Goal: Task Accomplishment & Management: Use online tool/utility

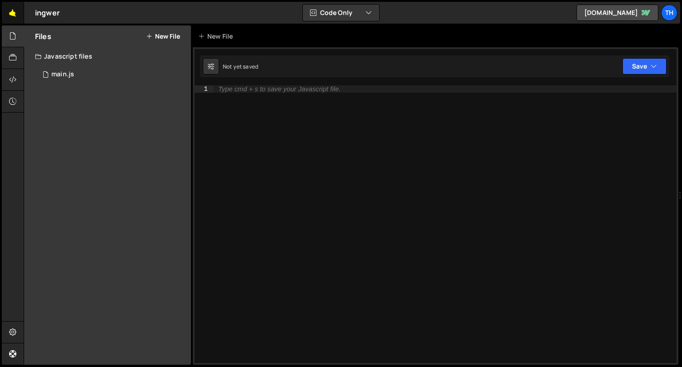
click at [4, 12] on link "🤙" at bounding box center [13, 13] width 22 height 22
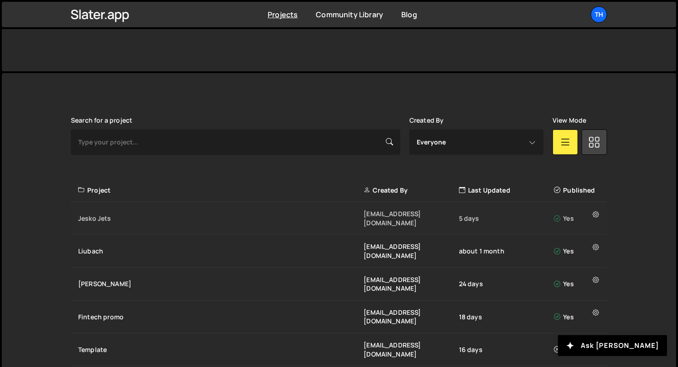
scroll to position [194, 0]
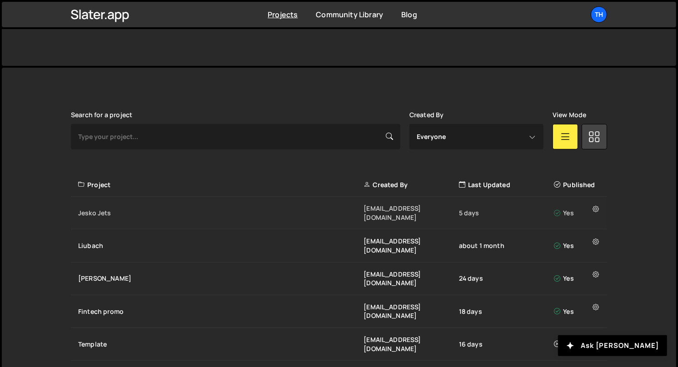
click at [144, 209] on div "Jesko Jets" at bounding box center [220, 213] width 285 height 9
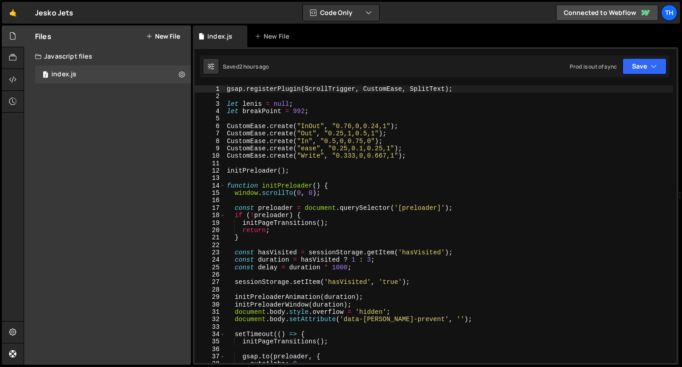
scroll to position [1946, 0]
click at [220, 186] on span at bounding box center [222, 185] width 5 height 7
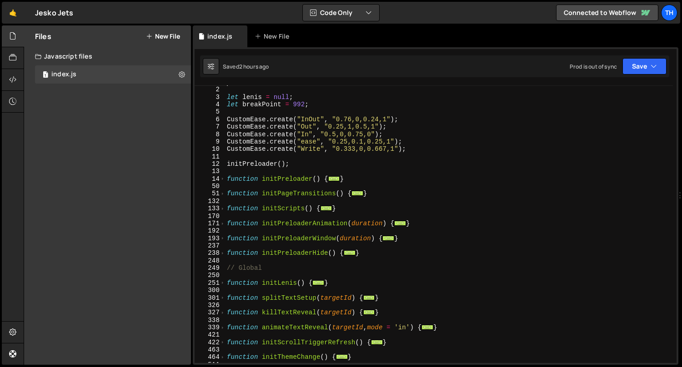
scroll to position [5, 0]
click at [224, 209] on span at bounding box center [222, 209] width 5 height 7
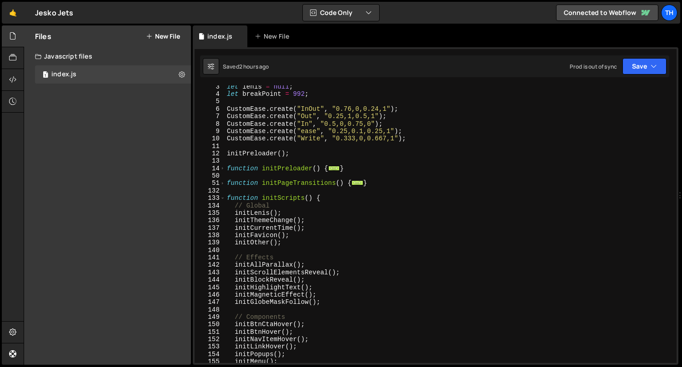
scroll to position [30, 0]
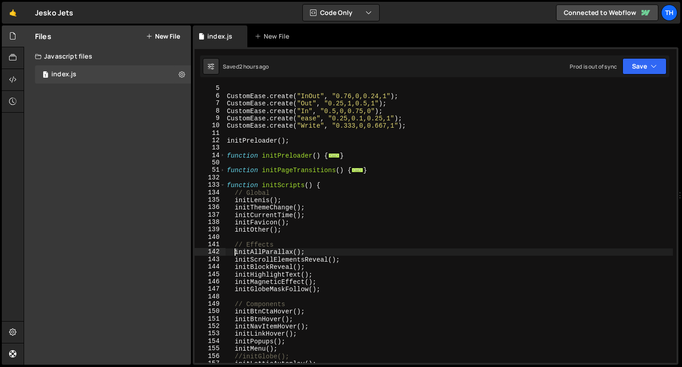
click at [235, 250] on div "CustomEase . create ( "InOut" , "0.76,0,0.24,1" ) ; CustomEase . create ( "Out"…" at bounding box center [449, 231] width 448 height 293
click at [654, 67] on icon "button" at bounding box center [653, 66] width 6 height 9
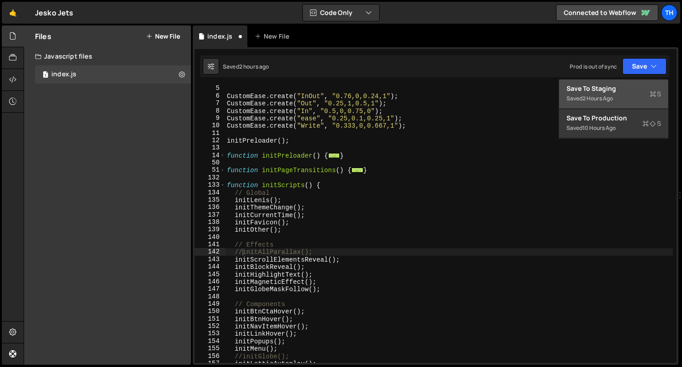
click at [642, 87] on div "Save to Staging S" at bounding box center [613, 88] width 95 height 9
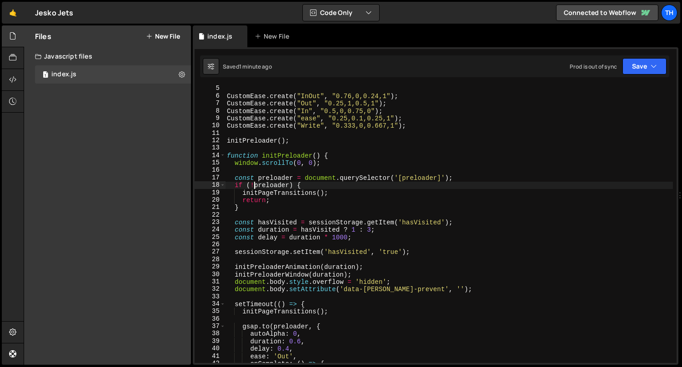
click at [254, 182] on div "CustomEase . create ( "InOut" , "0.76,0,0.24,1" ) ; CustomEase . create ( "Out"…" at bounding box center [449, 231] width 448 height 293
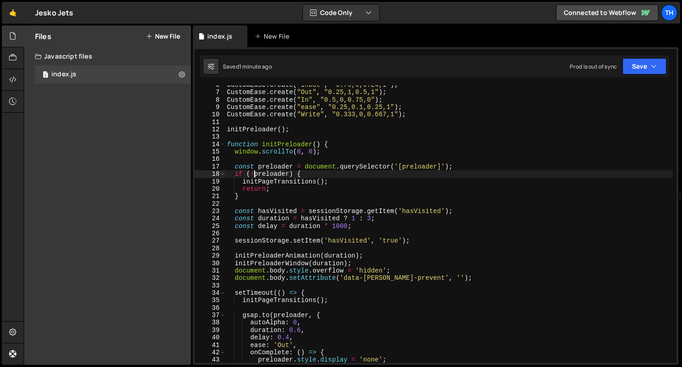
scroll to position [13, 0]
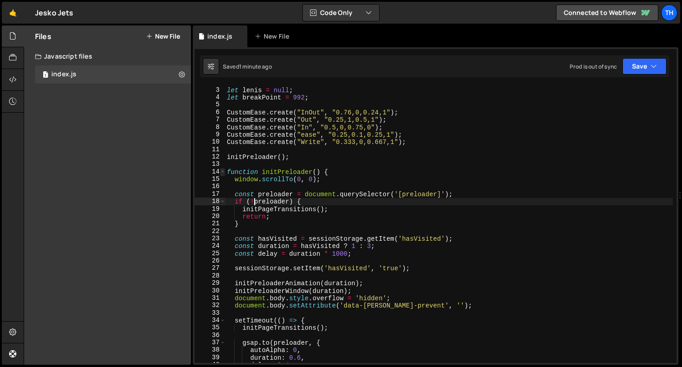
click at [223, 173] on span at bounding box center [222, 171] width 5 height 7
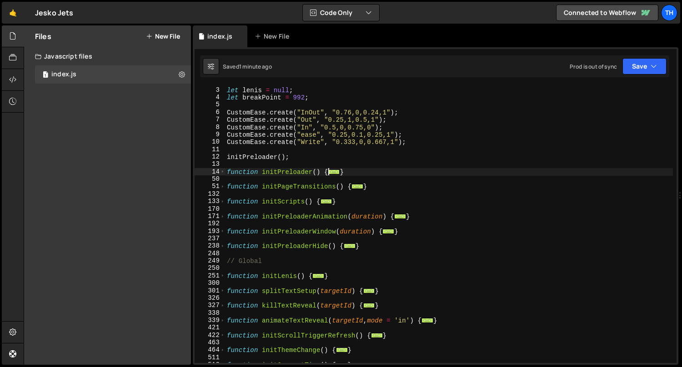
click at [224, 207] on div "170" at bounding box center [209, 208] width 31 height 7
click at [223, 204] on span at bounding box center [222, 201] width 5 height 7
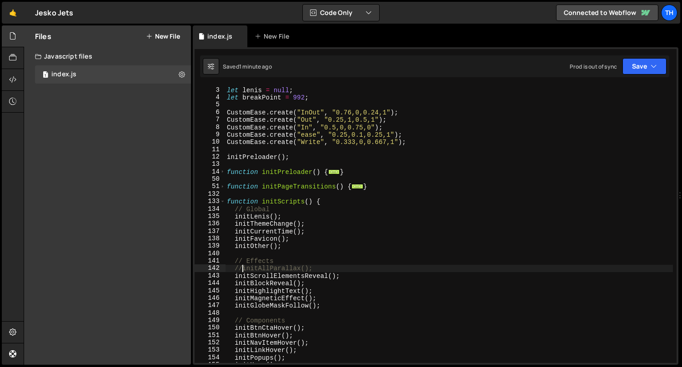
click at [243, 269] on div "let [PERSON_NAME] = null ; let breakPoint = 992 ; CustomEase . create ( "InOut"…" at bounding box center [449, 225] width 448 height 293
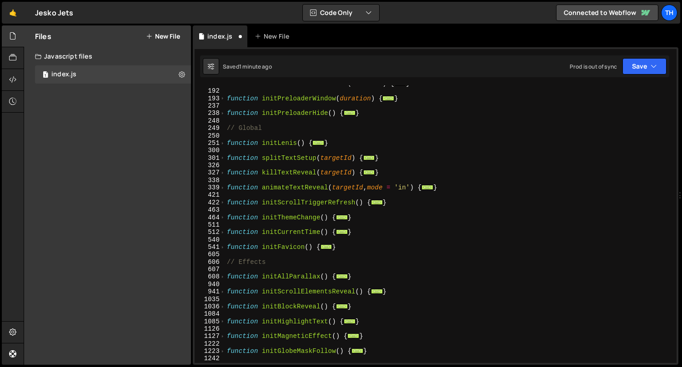
scroll to position [416, 0]
click at [223, 277] on span at bounding box center [222, 275] width 5 height 7
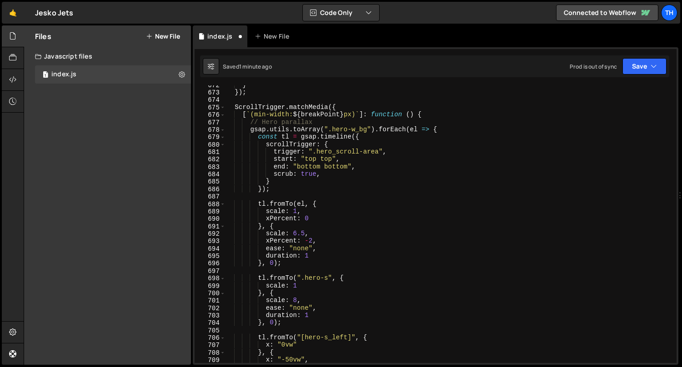
scroll to position [1080, 0]
click at [220, 107] on span at bounding box center [222, 108] width 5 height 7
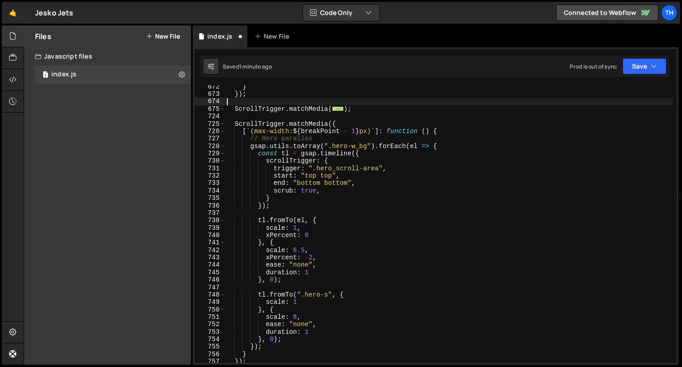
drag, startPoint x: 368, startPoint y: 105, endPoint x: 267, endPoint y: 106, distance: 101.3
click at [267, 106] on div "} }) ; ScrollTrigger . matchMedia ( ... ) ; ScrollTrigger . matchMedia ({ [ ` (…" at bounding box center [449, 229] width 448 height 293
type textarea "ScrollTrigger.matchMedia({"
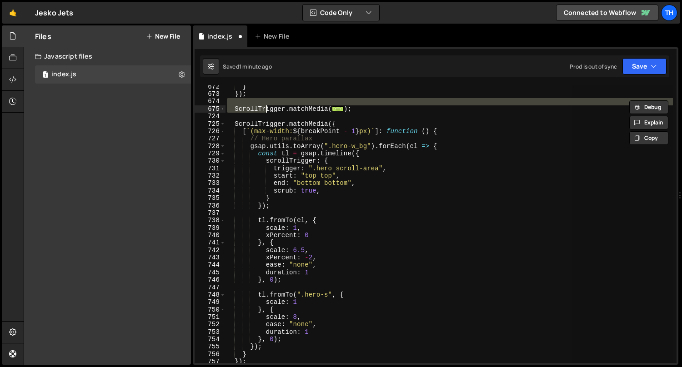
click at [411, 105] on div "} }) ; ScrollTrigger . matchMedia ( ... ) ; ScrollTrigger . matchMedia ({ [ ` (…" at bounding box center [449, 224] width 448 height 278
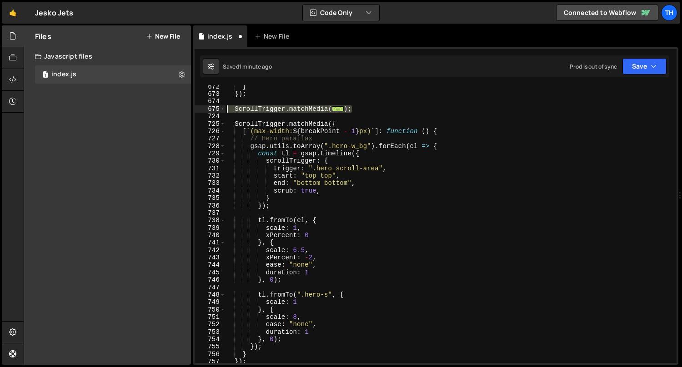
drag, startPoint x: 363, startPoint y: 109, endPoint x: 214, endPoint y: 109, distance: 149.5
click at [214, 109] on div "672 673 674 675 724 725 726 727 728 729 730 731 732 733 734 735 736 737 738 739…" at bounding box center [435, 224] width 482 height 278
type textarea "ScrollTrigger.matchMedia({ [`(min-width: ${breakPoint}px)`]: function () {"
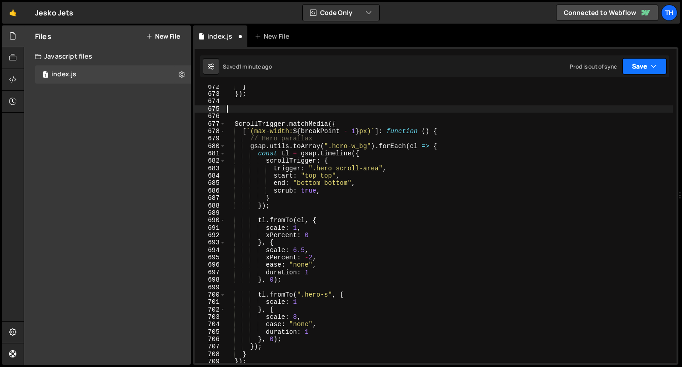
click at [646, 62] on button "Save" at bounding box center [644, 66] width 44 height 16
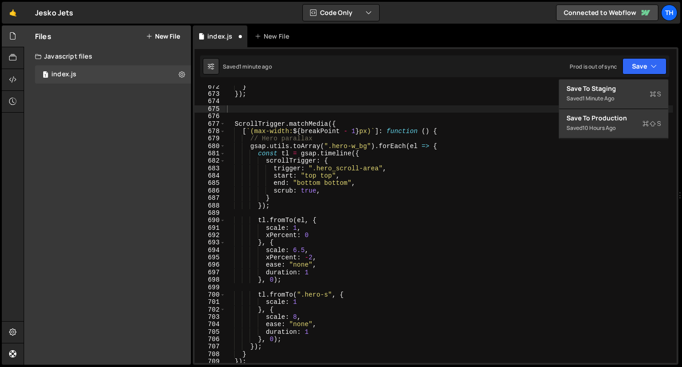
click at [633, 78] on div "672 673 674 675 676 677 678 679 680 681 682 683 684 685 686 687 688 689 690 691…" at bounding box center [435, 206] width 485 height 318
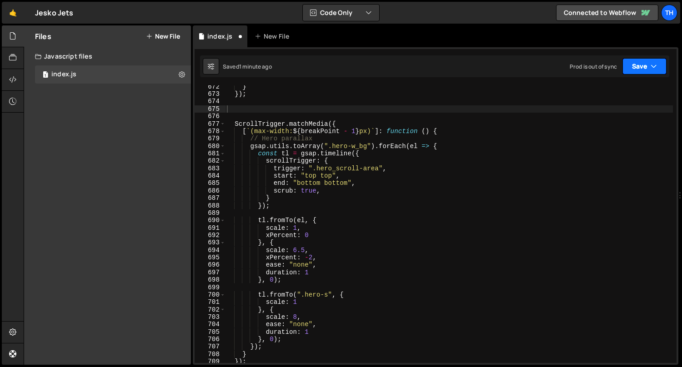
click at [646, 65] on button "Save" at bounding box center [644, 66] width 44 height 16
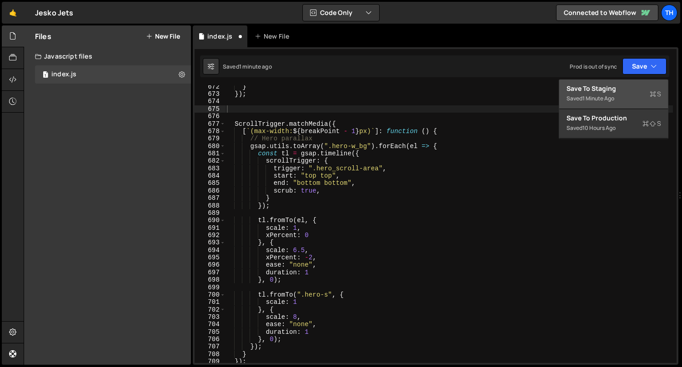
click at [628, 95] on div "Saved 1 minute ago" at bounding box center [613, 98] width 95 height 11
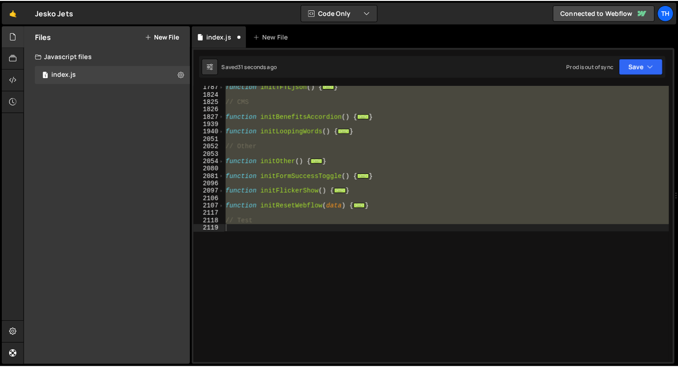
scroll to position [961, 0]
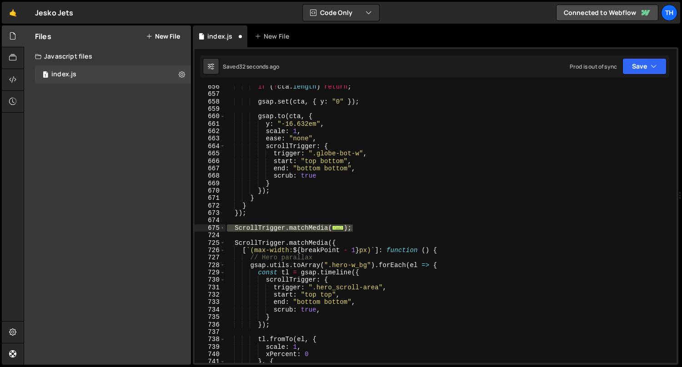
click at [218, 229] on div "675" at bounding box center [209, 227] width 31 height 7
click at [629, 68] on button "Save" at bounding box center [644, 66] width 44 height 16
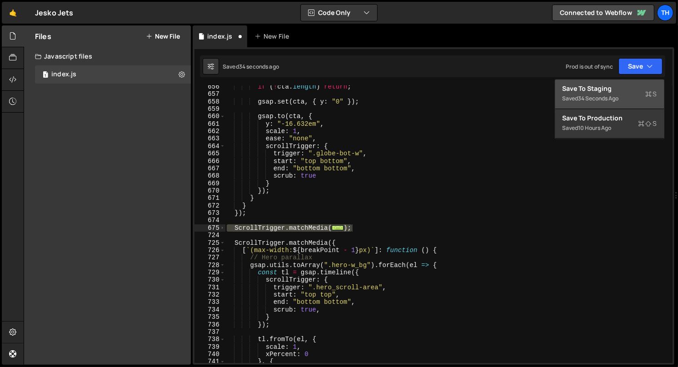
click at [627, 90] on div "Save to Staging S" at bounding box center [609, 88] width 95 height 9
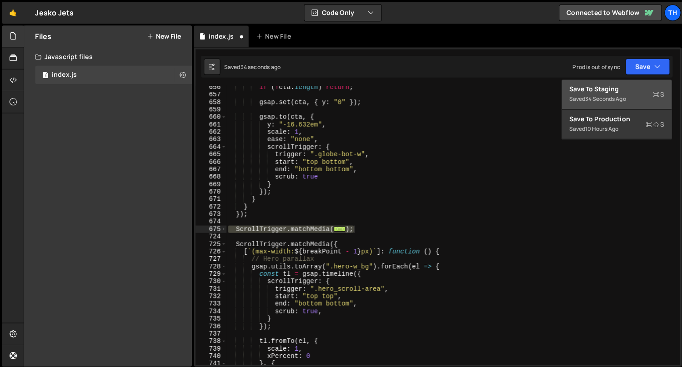
scroll to position [4502, 0]
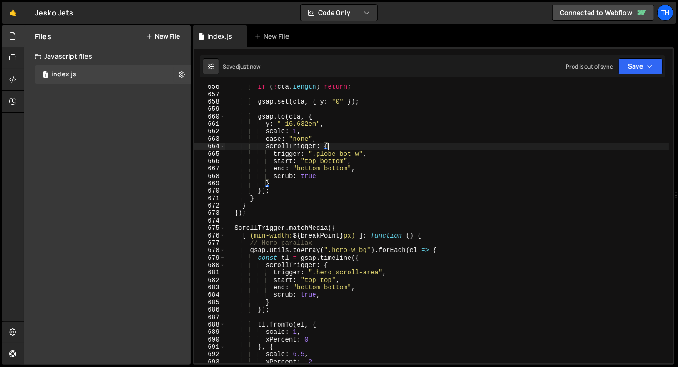
click at [382, 149] on div "if ( ! cta . length ) return ; gsap . set ( cta , { y : "0" }) ; gsap . to ( ct…" at bounding box center [449, 229] width 448 height 293
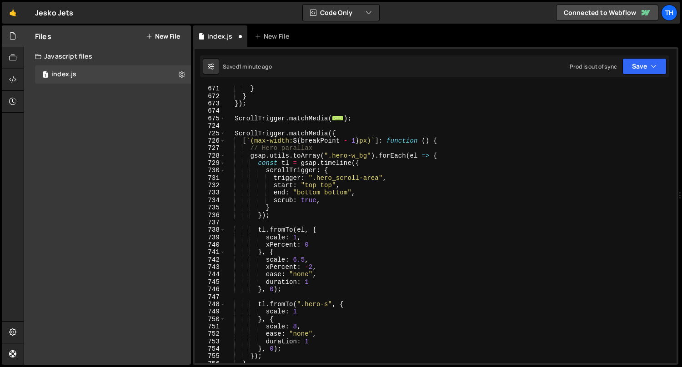
scroll to position [1070, 0]
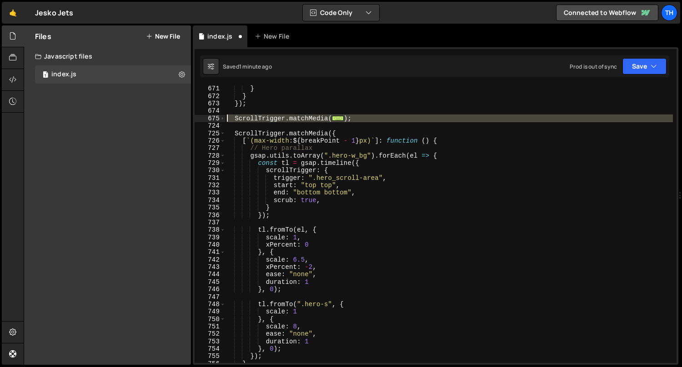
drag, startPoint x: 359, startPoint y: 122, endPoint x: 178, endPoint y: 117, distance: 181.8
click at [178, 117] on div "Files New File Javascript files 1 index.js 0 CSS files Copy share link Edit Fil…" at bounding box center [353, 195] width 658 height 340
type textarea "ScrollTrigger.matchMedia({ [`(min-width: ${breakPoint}px)`]: function () {"
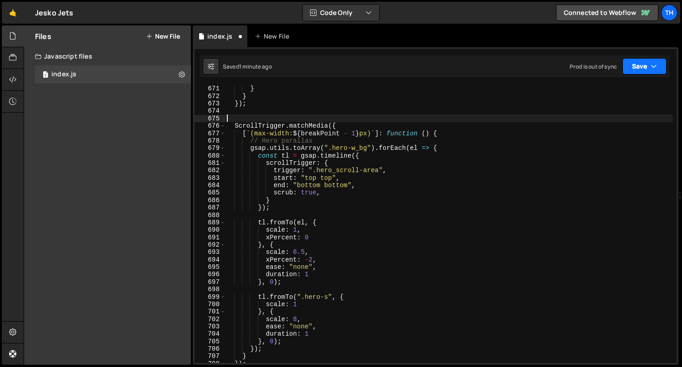
click at [628, 66] on button "Save" at bounding box center [644, 66] width 44 height 16
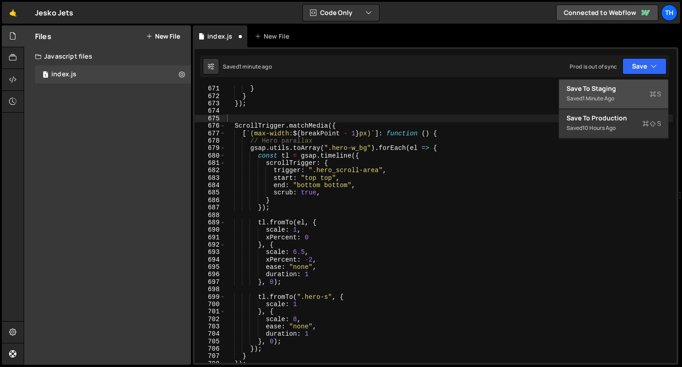
click at [617, 85] on div "Save to Staging S" at bounding box center [613, 88] width 95 height 9
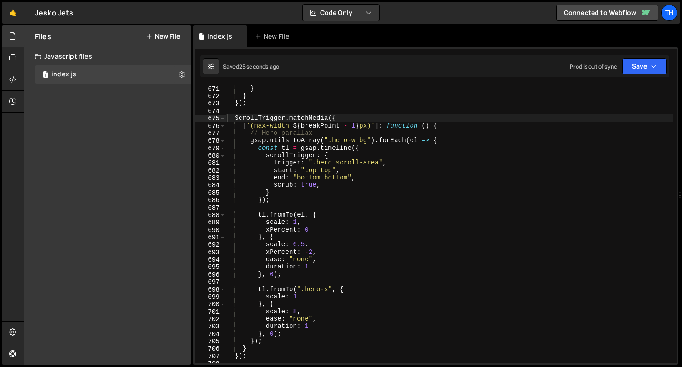
click at [263, 110] on div "} } }) ; ScrollTrigger . matchMedia ({ [ ` (max-width: ${ breakPoint - 1 } px) …" at bounding box center [449, 231] width 448 height 293
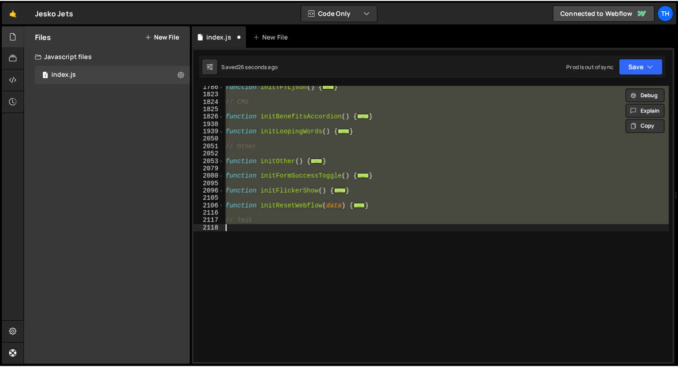
scroll to position [969, 0]
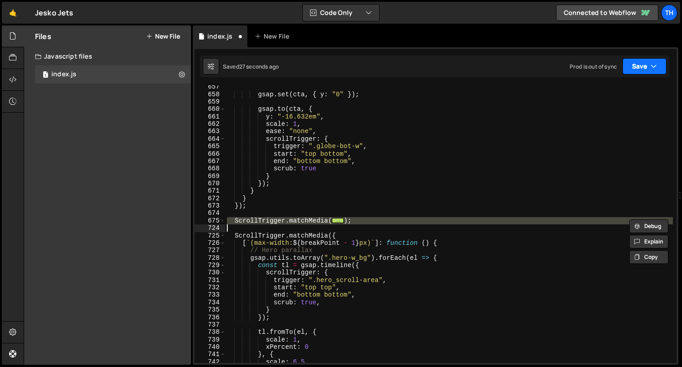
click at [648, 59] on button "Save" at bounding box center [644, 66] width 44 height 16
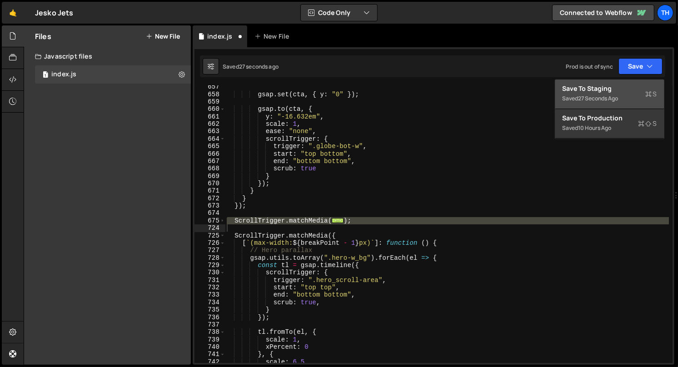
click at [620, 89] on div "Save to Staging S" at bounding box center [609, 88] width 95 height 9
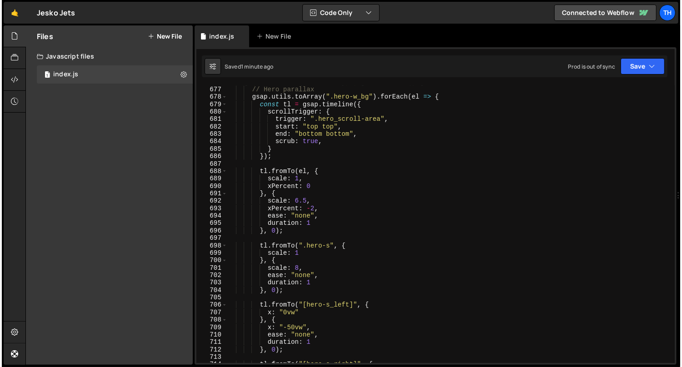
scroll to position [4643, 0]
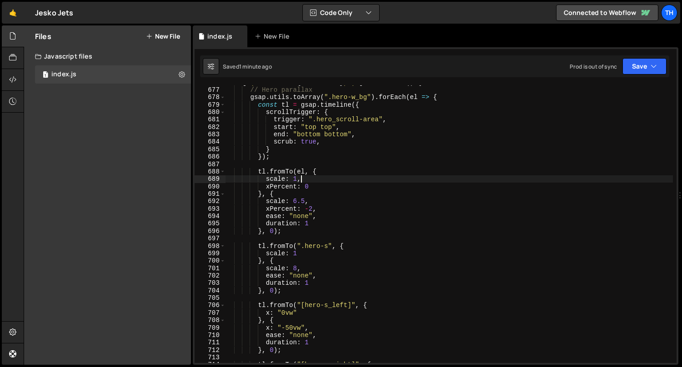
click at [315, 178] on div "[ ` (min-width: ${ breakPoint } px) ` ] : function ( ) { // Hero parallax gsap …" at bounding box center [449, 225] width 448 height 293
click at [316, 188] on div "[ ` (min-width: ${ breakPoint } px) ` ] : function ( ) { // Hero parallax gsap …" at bounding box center [449, 225] width 448 height 293
type textarea "xPercent: 0,"
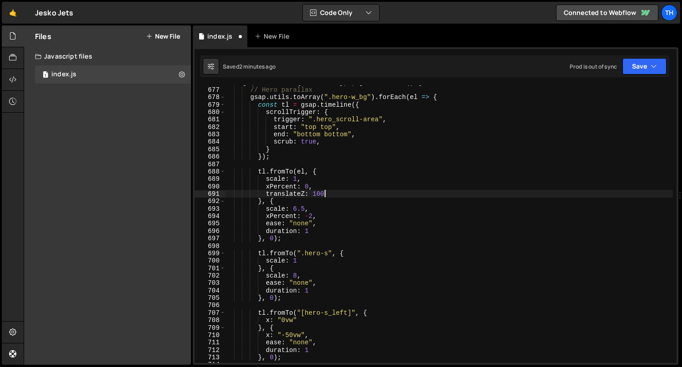
scroll to position [0, 6]
drag, startPoint x: 267, startPoint y: 195, endPoint x: 340, endPoint y: 194, distance: 73.6
click at [340, 195] on div "[ ` (min-width: ${ breakPoint } px) ` ] : function ( ) { // Hero parallax gsap …" at bounding box center [449, 225] width 448 height 293
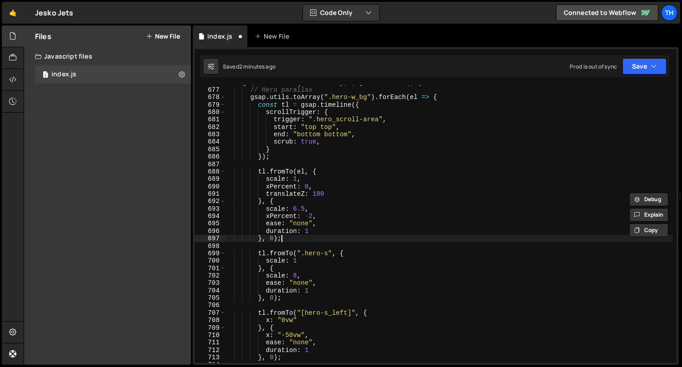
click at [313, 238] on div "[ ` (min-width: ${ breakPoint } px) ` ] : function ( ) { // Hero parallax gsap …" at bounding box center [449, 225] width 448 height 293
click at [319, 219] on div "[ ` (min-width: ${ breakPoint } px) ` ] : function ( ) { // Hero parallax gsap …" at bounding box center [449, 225] width 448 height 293
type textarea "xPercent: -2,"
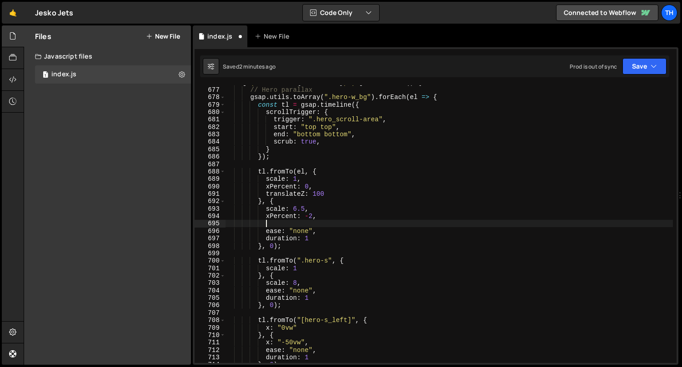
paste textarea "translateZ: 100"
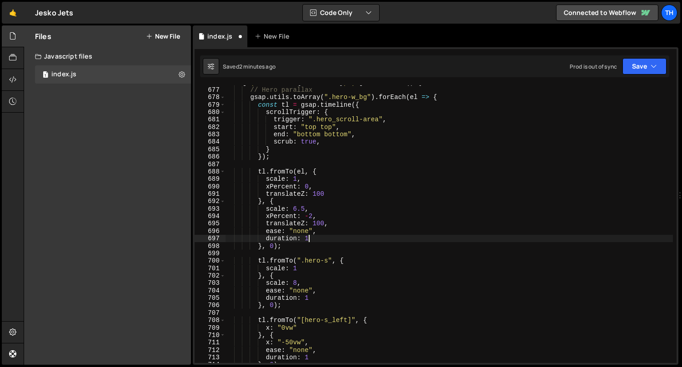
click at [322, 235] on div "[ ` (min-width: ${ breakPoint } px) ` ] : function ( ) { // Hero parallax gsap …" at bounding box center [449, 225] width 448 height 293
click at [632, 65] on button "Save" at bounding box center [644, 66] width 44 height 16
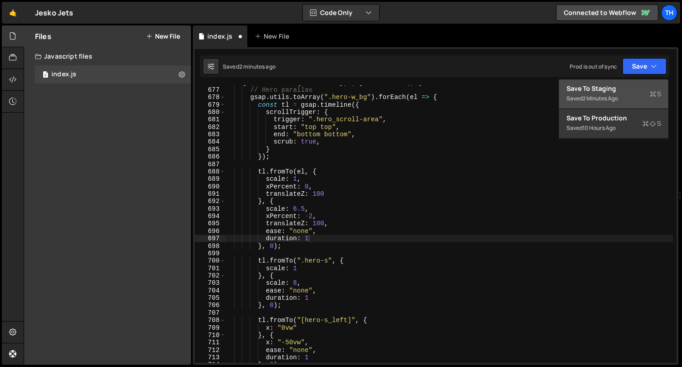
click at [604, 90] on div "Save to Staging S" at bounding box center [613, 88] width 95 height 9
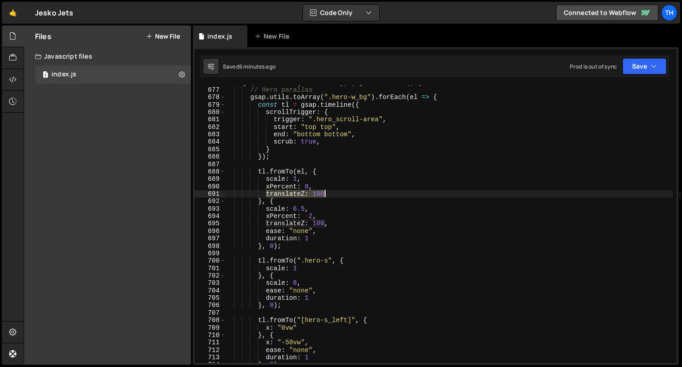
drag, startPoint x: 264, startPoint y: 194, endPoint x: 343, endPoint y: 192, distance: 78.2
click at [343, 192] on div "[ ` (min-width: ${ breakPoint } px) ` ] : function ( ) { // Hero parallax gsap …" at bounding box center [449, 225] width 448 height 293
click at [294, 199] on div "[ ` (min-width: ${ breakPoint } px) ` ] : function ( ) { // Hero parallax gsap …" at bounding box center [449, 225] width 448 height 293
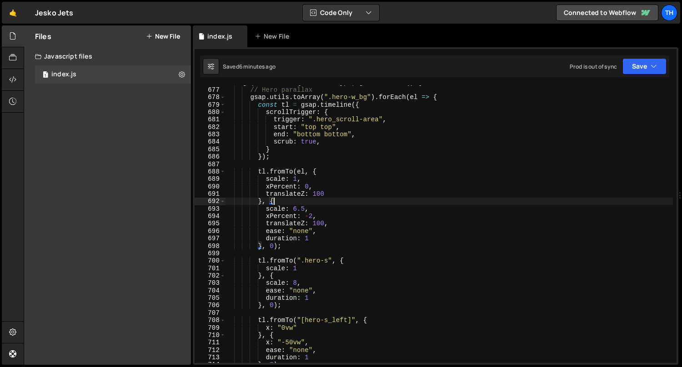
click at [292, 193] on div "[ ` (min-width: ${ breakPoint } px) ` ] : function ( ) { // Hero parallax gsap …" at bounding box center [449, 225] width 448 height 293
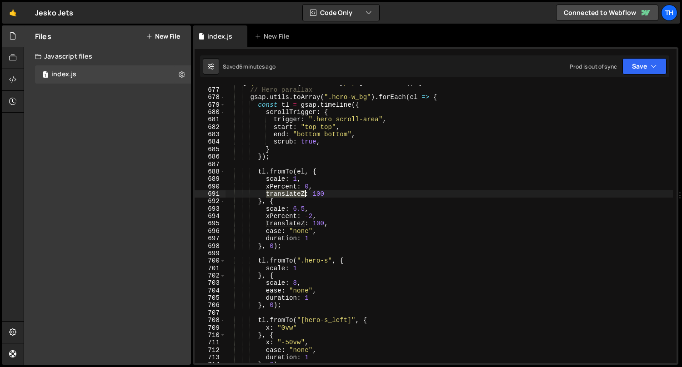
click at [292, 193] on div "[ ` (min-width: ${ breakPoint } px) ` ] : function ( ) { // Hero parallax gsap …" at bounding box center [449, 225] width 448 height 293
drag, startPoint x: 333, startPoint y: 191, endPoint x: 266, endPoint y: 192, distance: 66.8
click at [266, 192] on div "[ ` (min-width: ${ breakPoint } px) ` ] : function ( ) { // Hero parallax gsap …" at bounding box center [449, 225] width 448 height 293
click at [299, 191] on div "[ ` (min-width: ${ breakPoint } px) ` ] : function ( ) { // Hero parallax gsap …" at bounding box center [449, 224] width 448 height 278
click at [299, 191] on div "[ ` (min-width: ${ breakPoint } px) ` ] : function ( ) { // Hero parallax gsap …" at bounding box center [449, 225] width 448 height 293
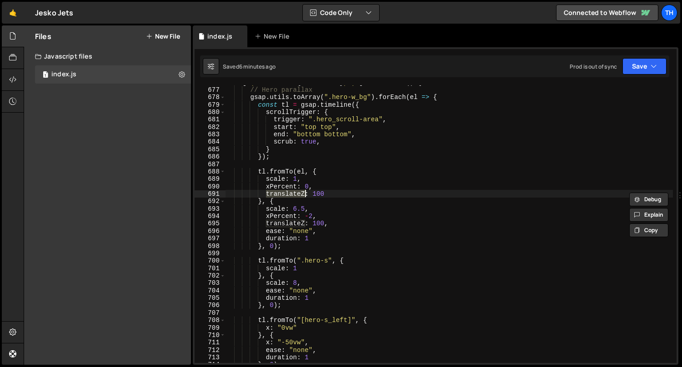
paste textarea ","
click at [286, 225] on div "[ ` (min-width: ${ breakPoint } px) ` ] : function ( ) { // Hero parallax gsap …" at bounding box center [449, 225] width 448 height 293
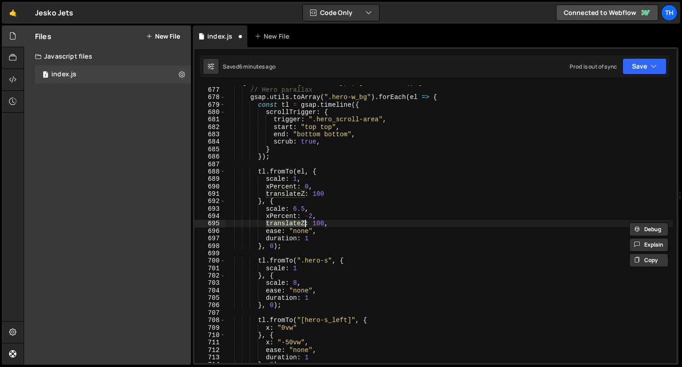
paste textarea "xPercent:"
click at [324, 184] on div "[ ` (min-width: ${ breakPoint } px) ` ] : function ( ) { // Hero parallax gsap …" at bounding box center [449, 225] width 448 height 293
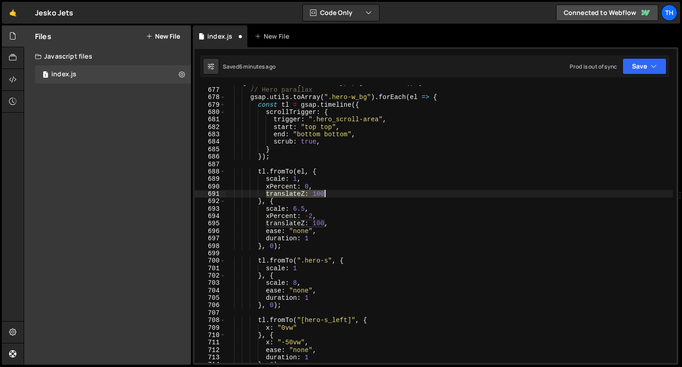
drag, startPoint x: 267, startPoint y: 193, endPoint x: 327, endPoint y: 192, distance: 60.4
click at [327, 192] on div "[ ` (min-width: ${ breakPoint } px) ` ] : function ( ) { // Hero parallax gsap …" at bounding box center [449, 225] width 448 height 293
click at [375, 229] on div "[ ` (min-width: ${ breakPoint } px) ` ] : function ( ) { // Hero parallax gsap …" at bounding box center [449, 225] width 448 height 293
drag, startPoint x: 264, startPoint y: 195, endPoint x: 324, endPoint y: 194, distance: 60.0
click at [324, 194] on div "[ ` (min-width: ${ breakPoint } px) ` ] : function ( ) { // Hero parallax gsap …" at bounding box center [449, 225] width 448 height 293
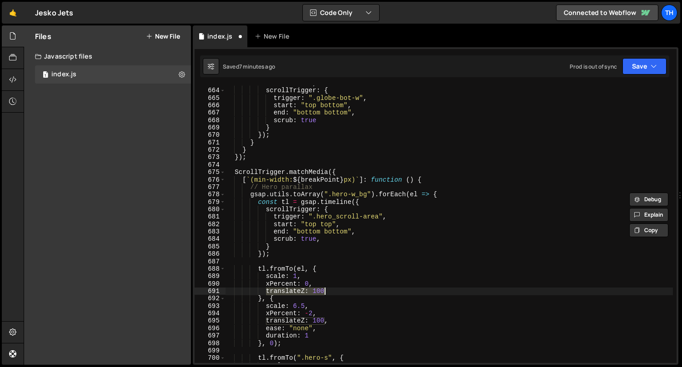
scroll to position [4549, 0]
click at [222, 172] on span at bounding box center [222, 172] width 5 height 7
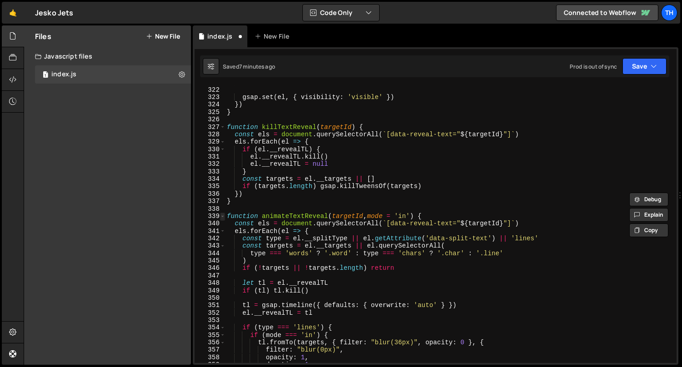
click at [222, 219] on span at bounding box center [222, 216] width 5 height 7
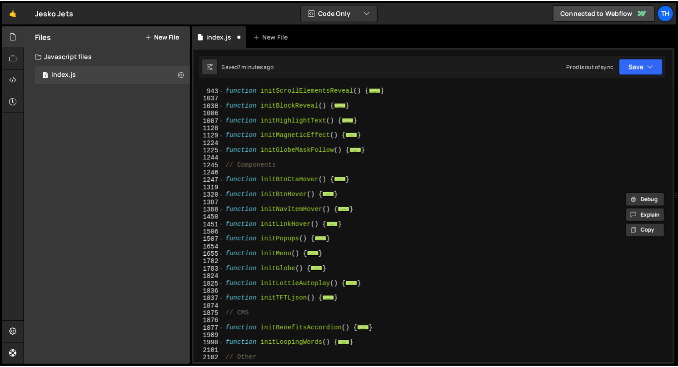
scroll to position [296, 0]
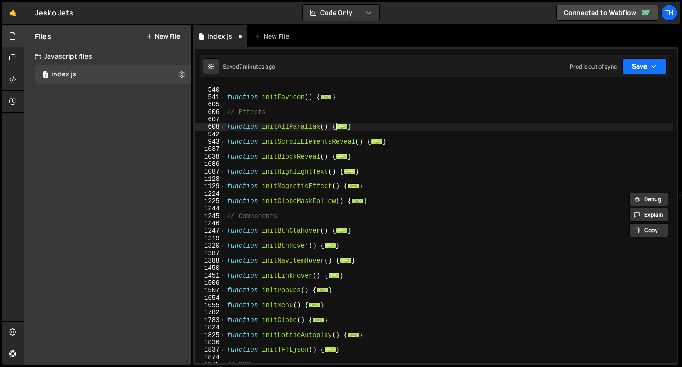
click at [634, 68] on button "Save" at bounding box center [644, 66] width 44 height 16
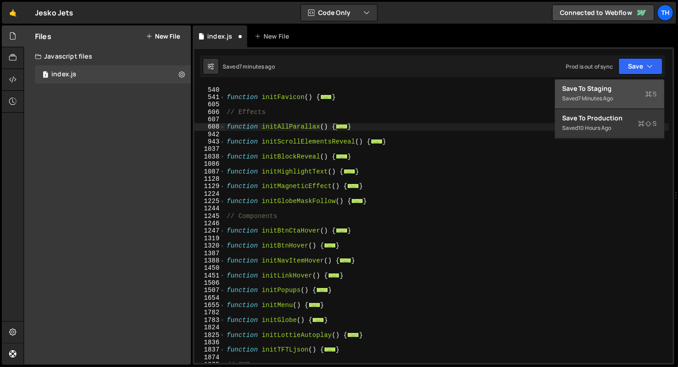
click at [623, 91] on div "Save to Staging S" at bounding box center [609, 88] width 95 height 9
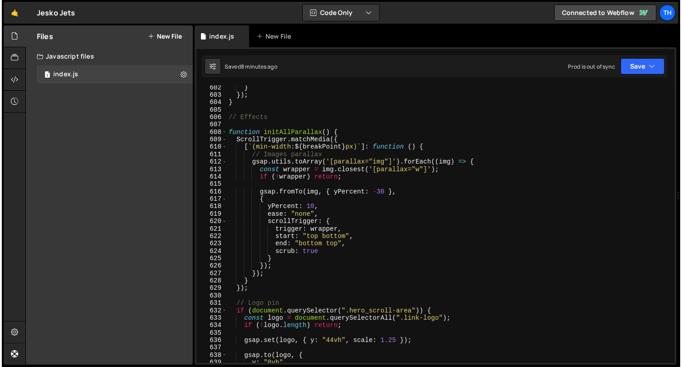
scroll to position [4126, 0]
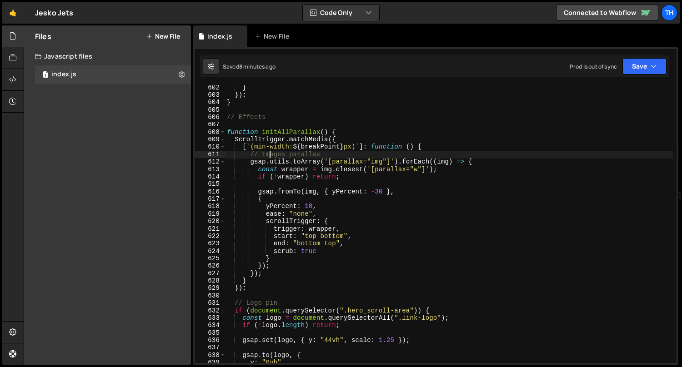
drag, startPoint x: 270, startPoint y: 157, endPoint x: 324, endPoint y: 232, distance: 92.8
click at [324, 231] on div "} }) ; } // Effects function initAllParallax ( ) { ScrollTrigger . matchMedia (…" at bounding box center [449, 230] width 448 height 293
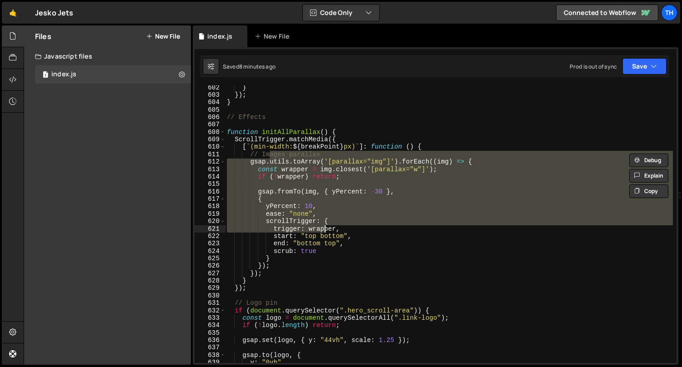
scroll to position [4229, 0]
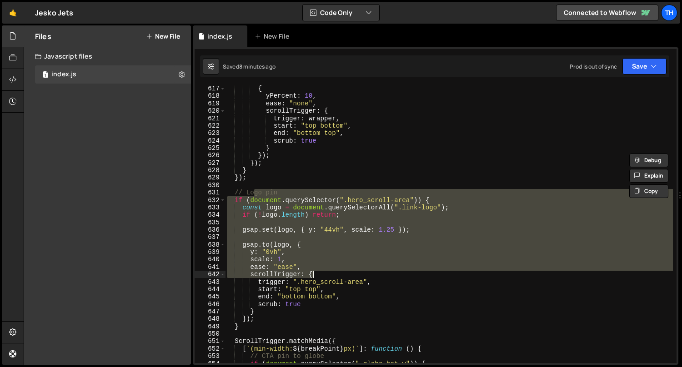
drag, startPoint x: 255, startPoint y: 191, endPoint x: 317, endPoint y: 293, distance: 118.7
click at [317, 293] on div "{ yPercent : 10 , ease : "none" , scrollTrigger : { trigger : wrapper , start :…" at bounding box center [449, 231] width 448 height 293
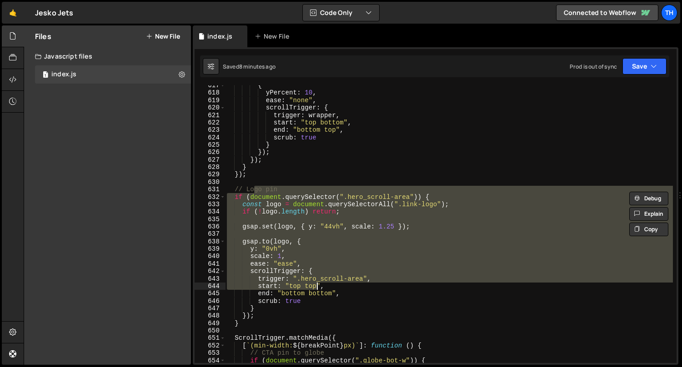
scroll to position [4267, 0]
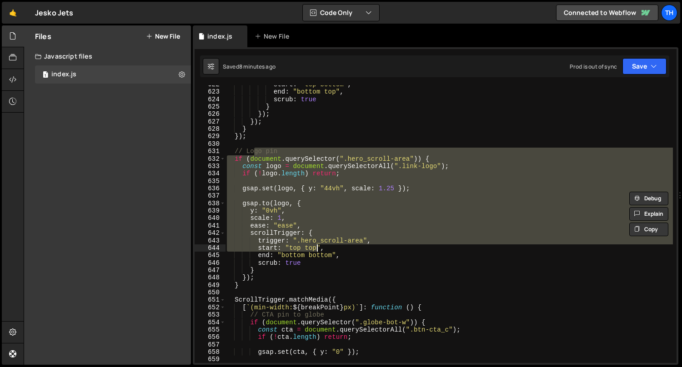
click at [291, 218] on div "start : "top bottom" , end : "bottom top" , scrub : true } }) ; }) ; } }) ; // …" at bounding box center [449, 224] width 448 height 278
type textarea "scale: 1,"
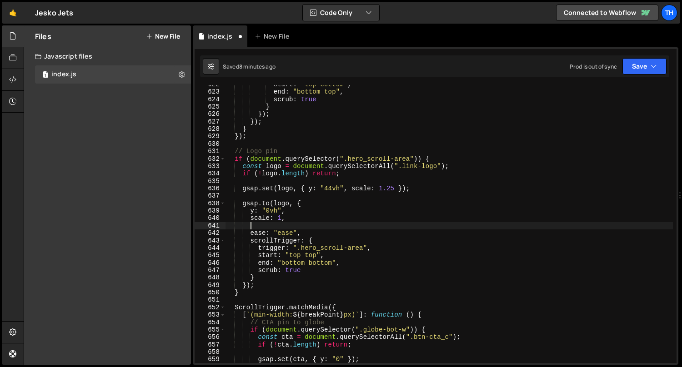
scroll to position [0, 1]
paste textarea "translateZ: 100"
drag, startPoint x: 251, startPoint y: 226, endPoint x: 318, endPoint y: 226, distance: 66.8
click at [318, 226] on div "start : "top bottom" , end : "bottom top" , scrub : true } }) ; }) ; } }) ; // …" at bounding box center [449, 227] width 448 height 293
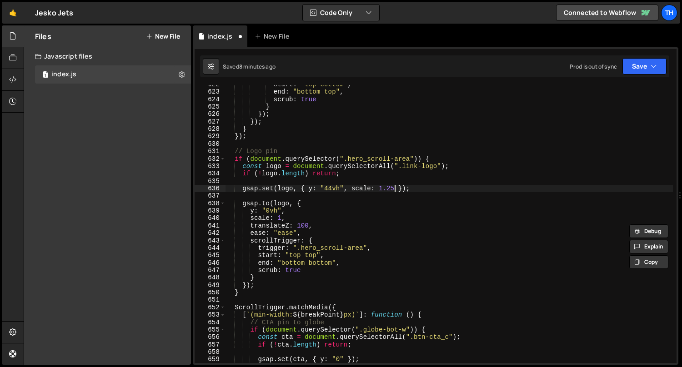
click at [394, 189] on div "start : "top bottom" , end : "bottom top" , scrub : true } }) ; }) ; } }) ; // …" at bounding box center [449, 227] width 448 height 293
paste textarea "translateZ: 100,"
click at [645, 65] on button "Save" at bounding box center [644, 66] width 44 height 16
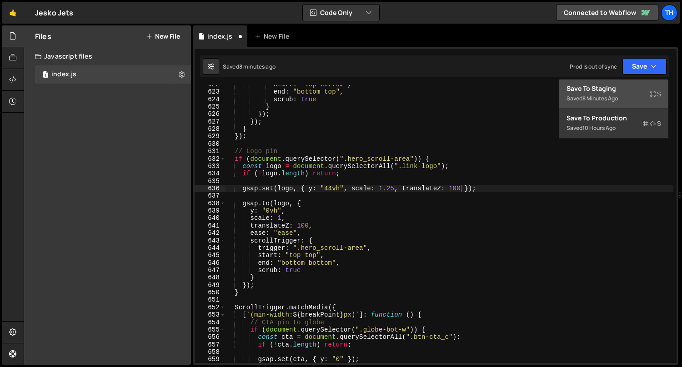
click at [632, 86] on div "Save to Staging S" at bounding box center [613, 88] width 95 height 9
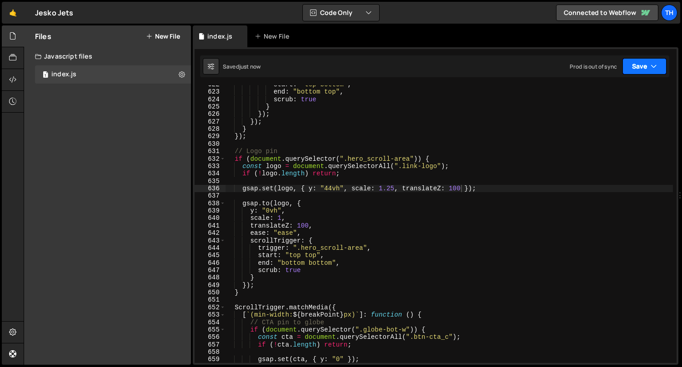
click at [627, 74] on button "Save" at bounding box center [644, 66] width 44 height 16
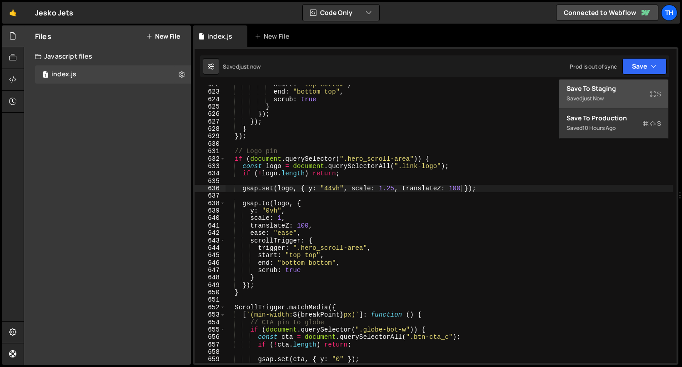
click at [628, 90] on div "Save to Staging S" at bounding box center [613, 88] width 95 height 9
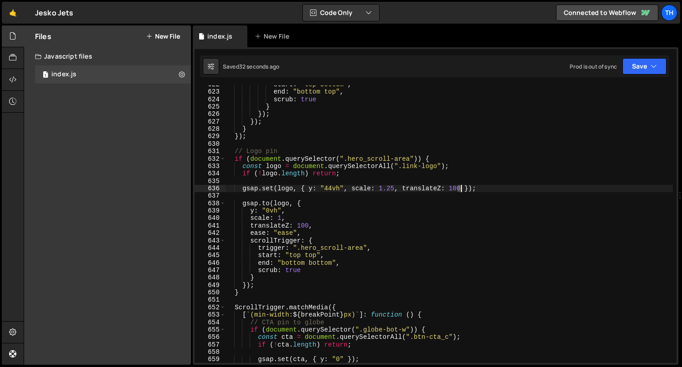
drag, startPoint x: 456, startPoint y: 189, endPoint x: 460, endPoint y: 192, distance: 5.2
click at [461, 189] on div "start : "top bottom" , end : "bottom top" , scrub : true } }) ; }) ; } }) ; // …" at bounding box center [449, 227] width 448 height 293
click at [307, 226] on div "start : "top bottom" , end : "bottom top" , scrub : true } }) ; }) ; } }) ; // …" at bounding box center [449, 227] width 448 height 293
click at [636, 75] on div "Saved 35 seconds ago Prod is out of sync Upgrade to Edit Save Save to Staging S…" at bounding box center [434, 66] width 469 height 22
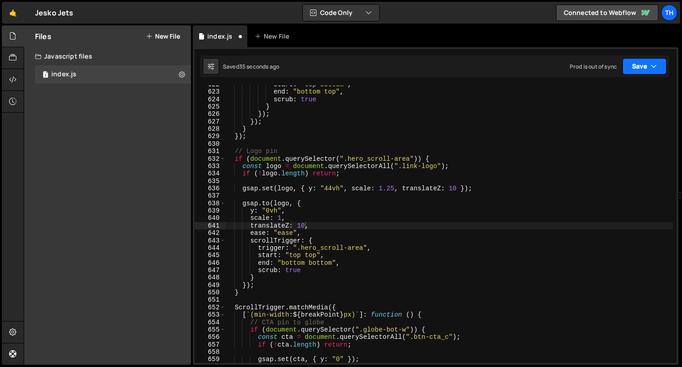
click at [630, 71] on button "Save" at bounding box center [644, 66] width 44 height 16
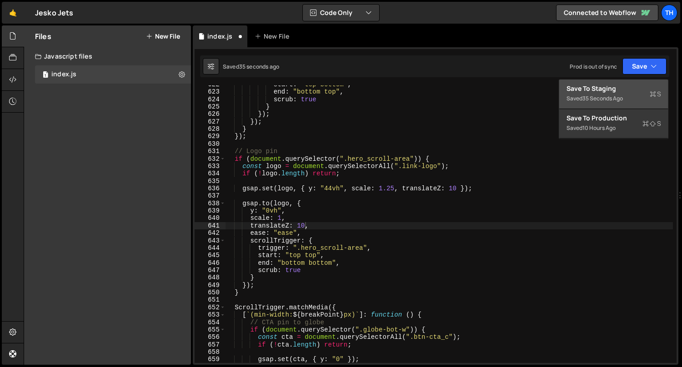
click at [624, 87] on div "Save to Staging S" at bounding box center [613, 88] width 95 height 9
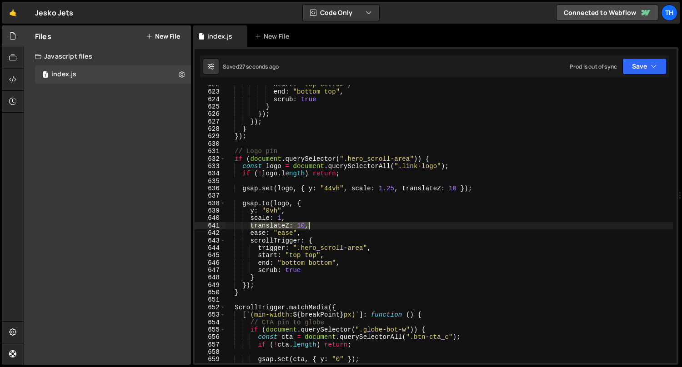
drag, startPoint x: 253, startPoint y: 225, endPoint x: 313, endPoint y: 224, distance: 60.0
click at [313, 224] on div "start : "top bottom" , end : "bottom top" , scrub : true } }) ; }) ; } }) ; // …" at bounding box center [449, 227] width 448 height 293
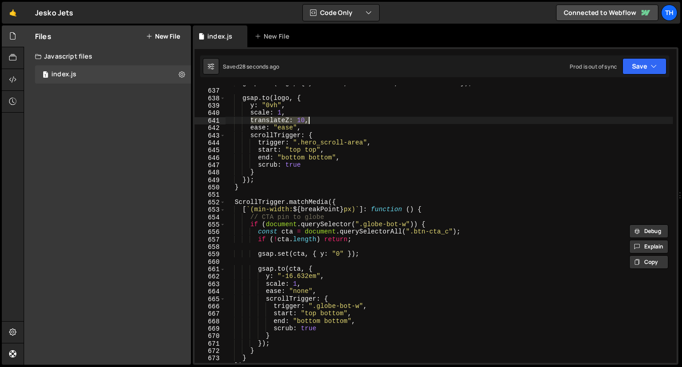
scroll to position [4409, 0]
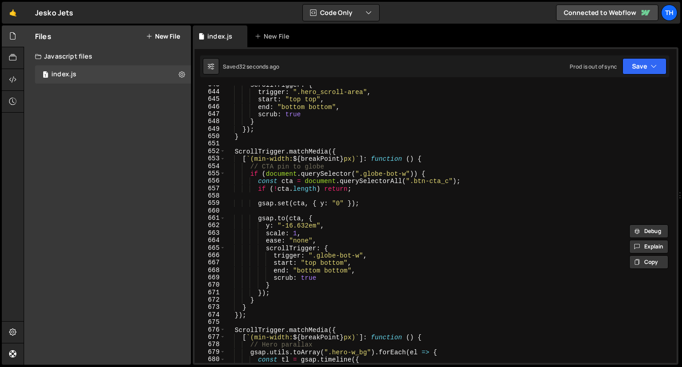
click at [343, 206] on div "scrollTrigger : { trigger : ".hero_scroll-area" , start : "top top" , end : "bo…" at bounding box center [449, 227] width 448 height 293
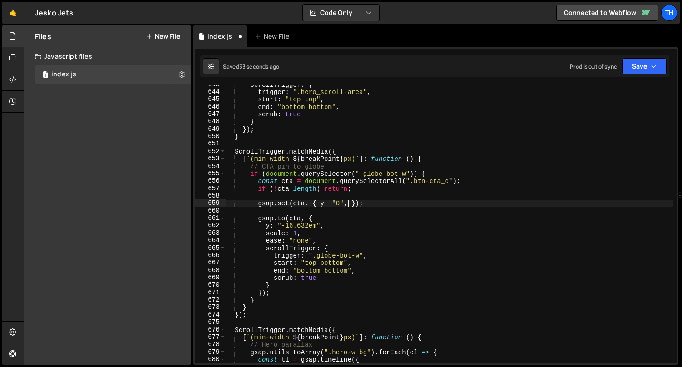
scroll to position [0, 8]
paste textarea "translateZ: 10,"
click at [324, 236] on div "scrollTrigger : { trigger : ".hero_scroll-area" , start : "top top" , end : "bo…" at bounding box center [449, 227] width 448 height 293
type textarea "scale: 1,"
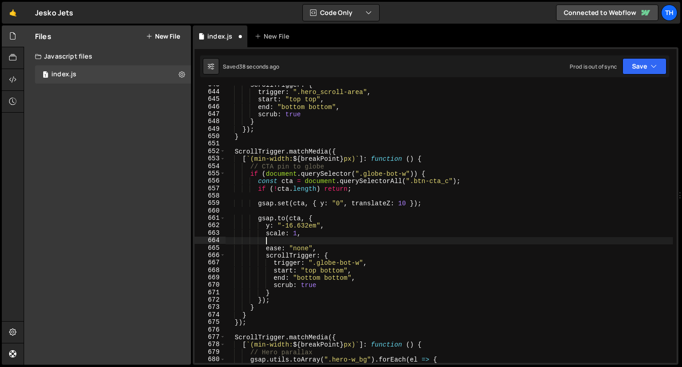
scroll to position [0, 2]
paste textarea "translateZ: 10,"
click at [321, 267] on div "scrollTrigger : { trigger : ".hero_scroll-area" , start : "top top" , end : "bo…" at bounding box center [449, 227] width 448 height 293
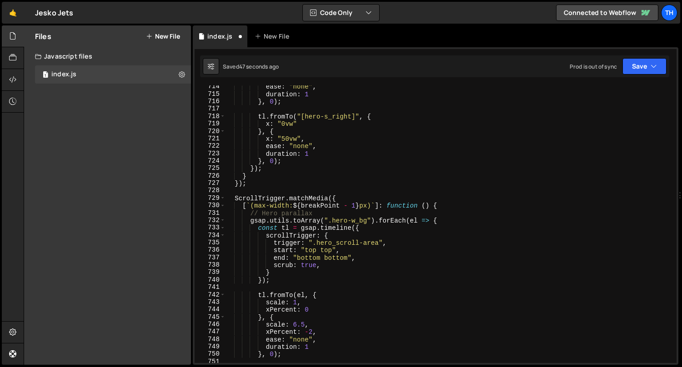
scroll to position [4958, 0]
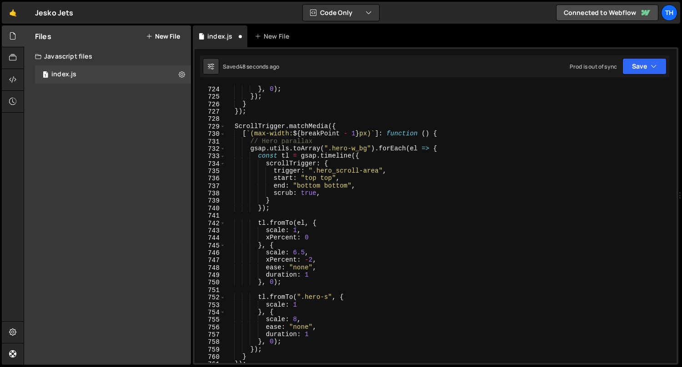
click at [321, 234] on div "duration : 1 } , 0 ) ; }) ; } }) ; ScrollTrigger . matchMedia ({ [ ` (max-width…" at bounding box center [449, 224] width 448 height 293
click at [323, 236] on div "duration : 1 } , 0 ) ; }) ; } }) ; ScrollTrigger . matchMedia ({ [ ` (max-width…" at bounding box center [449, 224] width 448 height 293
type textarea "xPercent: 0,"
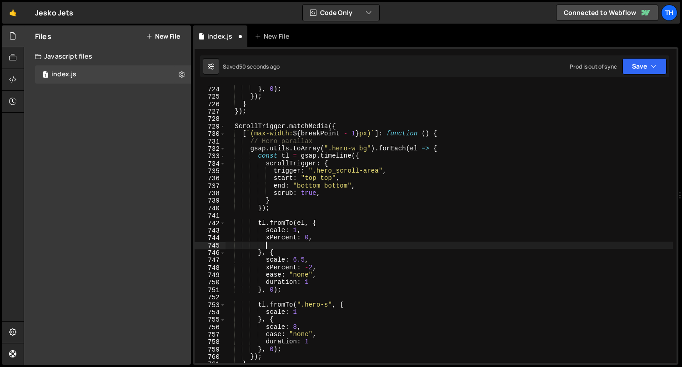
paste textarea "translateZ: 10,"
drag, startPoint x: 319, startPoint y: 249, endPoint x: 325, endPoint y: 248, distance: 6.4
click at [325, 248] on div "duration : 1 } , 0 ) ; }) ; } }) ; ScrollTrigger . matchMedia ({ [ ` (max-width…" at bounding box center [449, 224] width 448 height 293
click at [309, 287] on div "duration : 1 } , 0 ) ; }) ; } }) ; ScrollTrigger . matchMedia ({ [ ` (max-width…" at bounding box center [449, 224] width 448 height 293
click at [321, 267] on div "duration : 1 } , 0 ) ; }) ; } }) ; ScrollTrigger . matchMedia ({ [ ` (max-width…" at bounding box center [449, 224] width 448 height 293
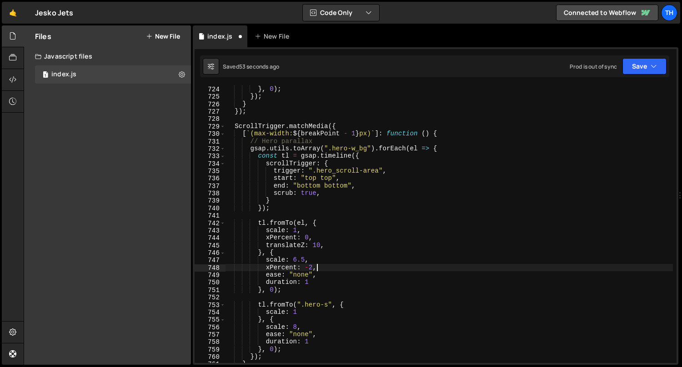
type textarea "xPercent: -2,"
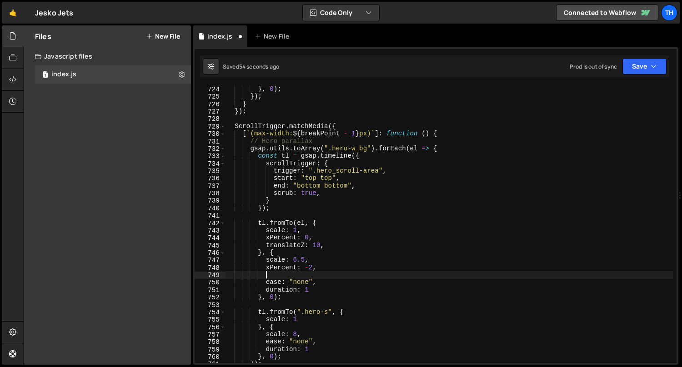
paste textarea "translateZ: 10,"
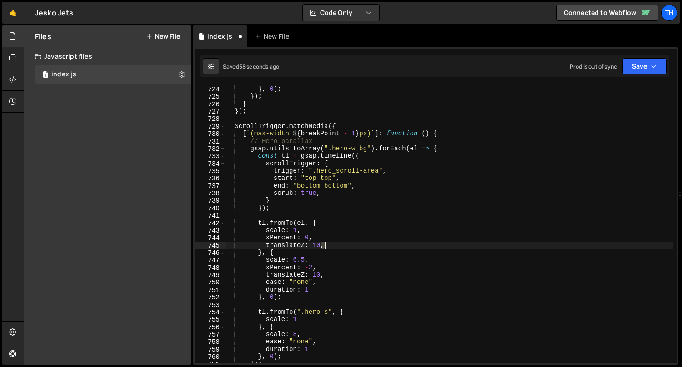
click at [326, 245] on div "duration : 1 } , 0 ) ; }) ; } }) ; ScrollTrigger . matchMedia ({ [ ` (max-width…" at bounding box center [449, 224] width 448 height 293
click at [304, 297] on div "duration : 1 } , 0 ) ; }) ; } }) ; ScrollTrigger . matchMedia ({ [ ` (max-width…" at bounding box center [449, 224] width 448 height 293
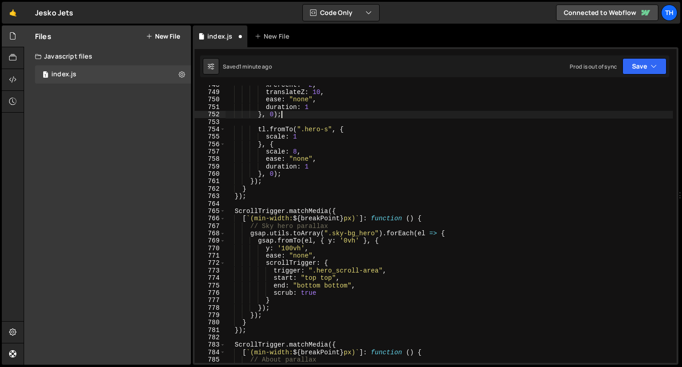
scroll to position [5125, 0]
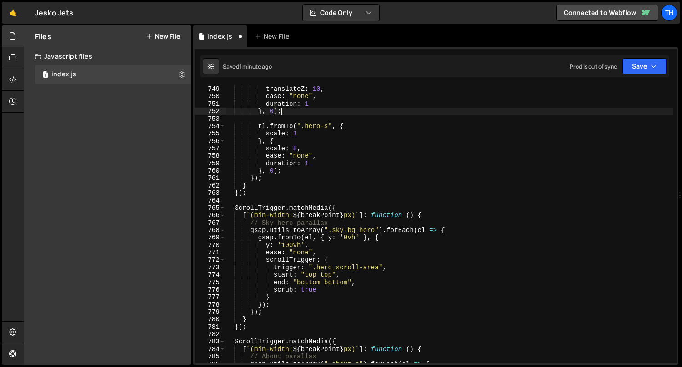
click at [359, 239] on div "xPercent : - 2 , translateZ : 10 , ease : "none" , duration : 1 } , 0 ) ; tl . …" at bounding box center [449, 224] width 448 height 293
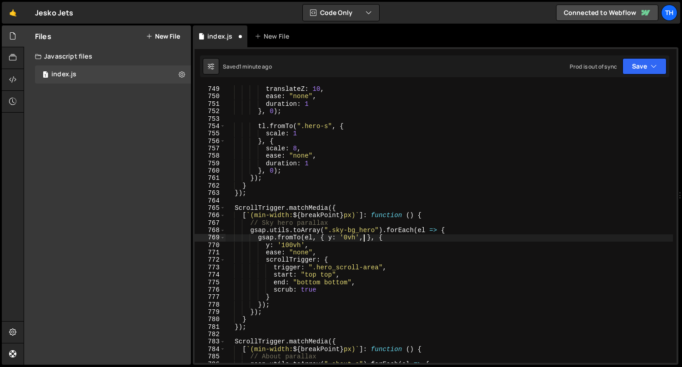
scroll to position [0, 9]
paste textarea ","
paste textarea "translateZ: 10,"
click at [363, 241] on div "xPercent : - 2 , translateZ : 10 , ease : "none" , duration : 1 } , 0 ) ; tl . …" at bounding box center [449, 224] width 448 height 293
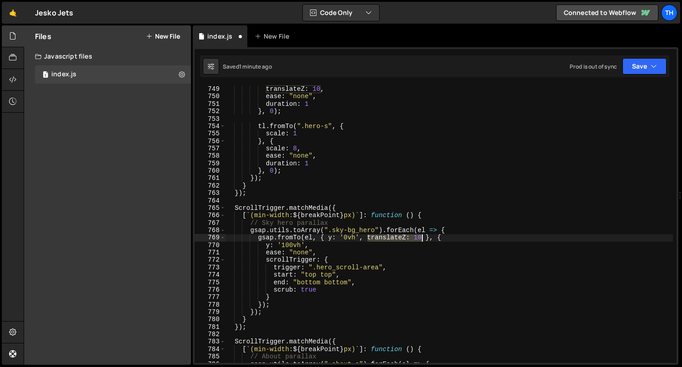
drag, startPoint x: 368, startPoint y: 239, endPoint x: 420, endPoint y: 236, distance: 51.8
click at [420, 236] on div "xPercent : - 2 , translateZ : 10 , ease : "none" , duration : 1 } , 0 ) ; tl . …" at bounding box center [449, 224] width 448 height 293
click at [326, 249] on div "xPercent : - 2 , translateZ : 10 , ease : "none" , duration : 1 } , 0 ) ; tl . …" at bounding box center [449, 224] width 448 height 293
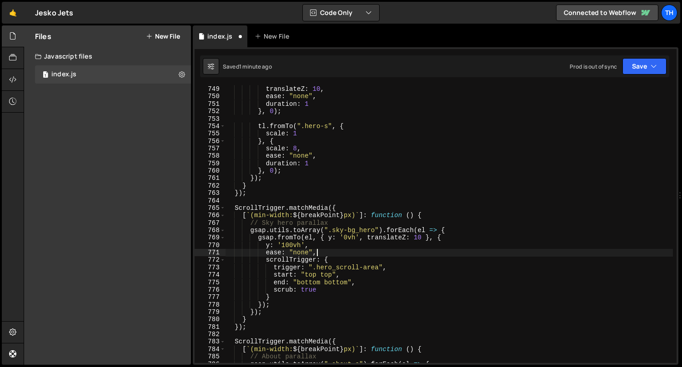
click at [328, 248] on div "xPercent : - 2 , translateZ : 10 , ease : "none" , duration : 1 } , 0 ) ; tl . …" at bounding box center [449, 224] width 448 height 293
type textarea "y: '100vh',"
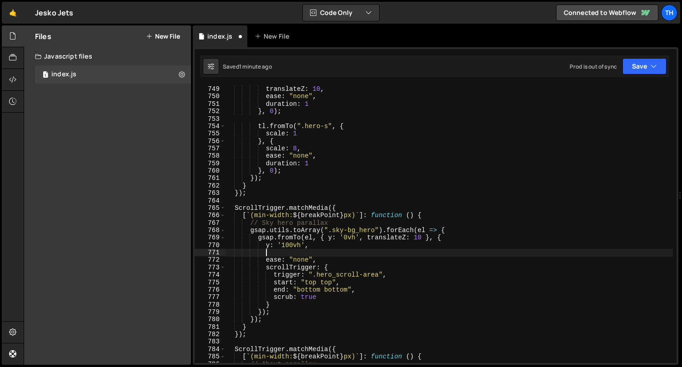
paste textarea "translateZ: 10"
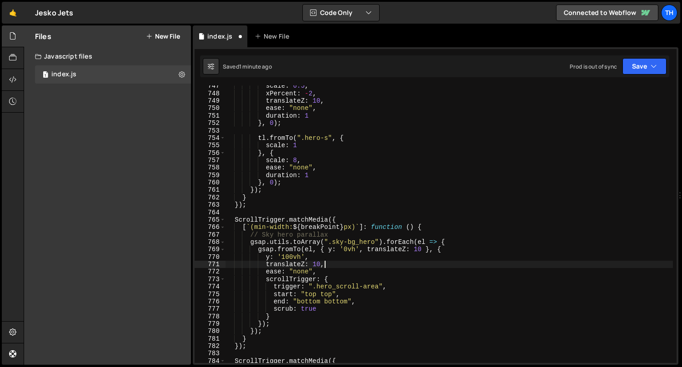
scroll to position [5014, 0]
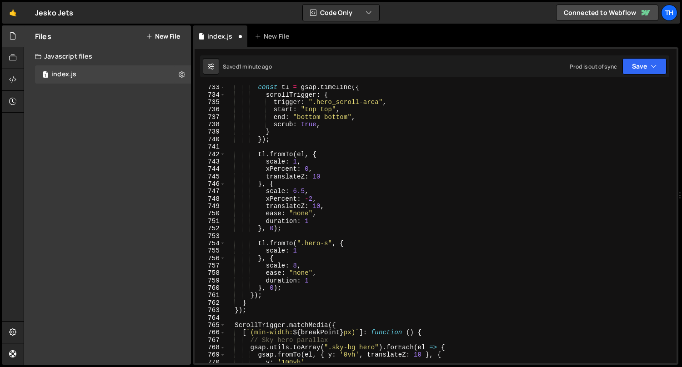
click at [320, 204] on div "const tl = gsap . timeline ({ scrollTrigger : { trigger : ".hero_scroll-area" ,…" at bounding box center [449, 230] width 448 height 293
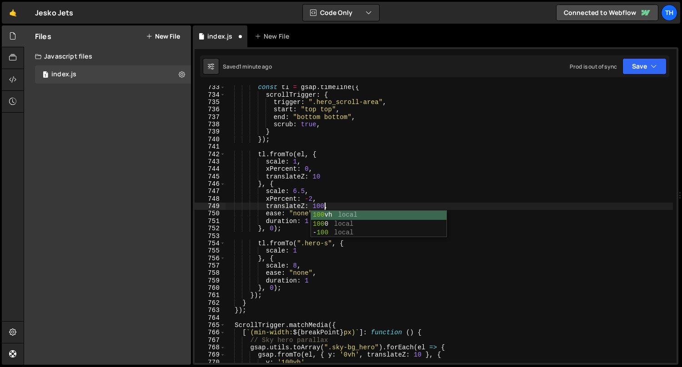
click at [321, 176] on div "const tl = gsap . timeline ({ scrollTrigger : { trigger : ".hero_scroll-area" ,…" at bounding box center [449, 230] width 448 height 293
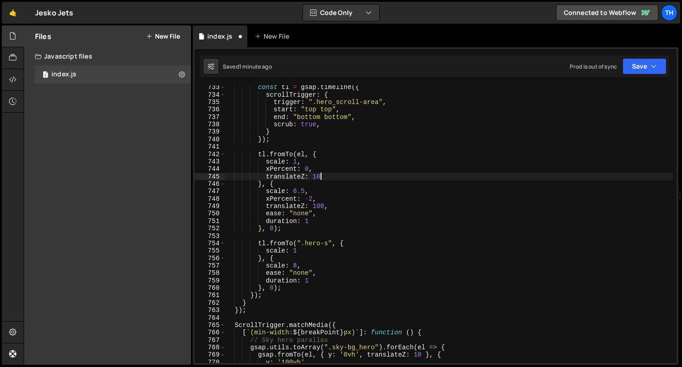
scroll to position [0, 6]
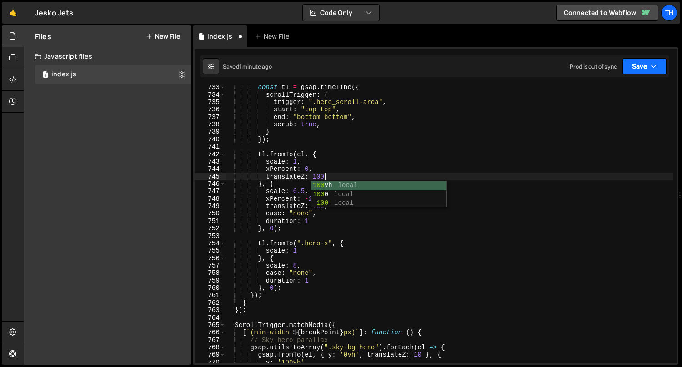
click at [640, 66] on button "Save" at bounding box center [644, 66] width 44 height 16
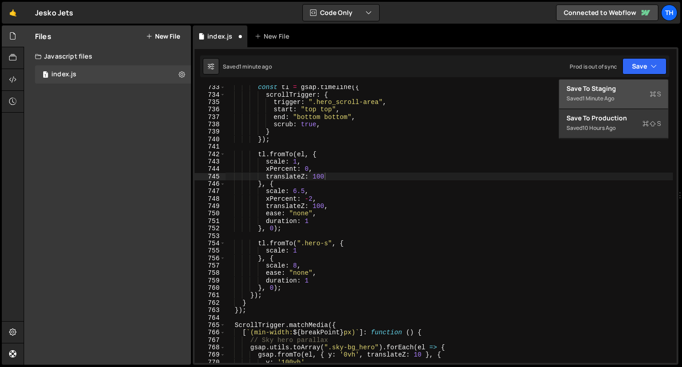
click at [625, 88] on div "Save to Staging S" at bounding box center [613, 88] width 95 height 9
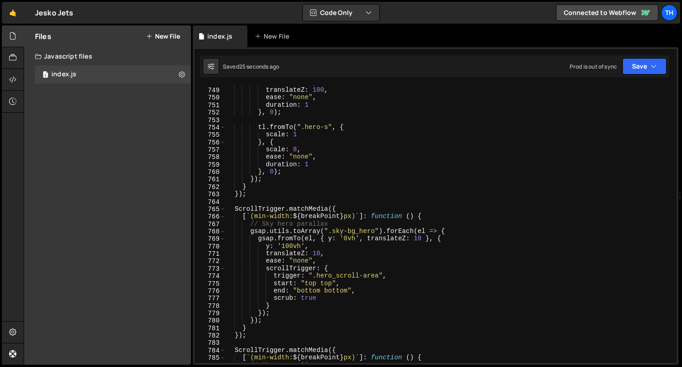
scroll to position [5192, 0]
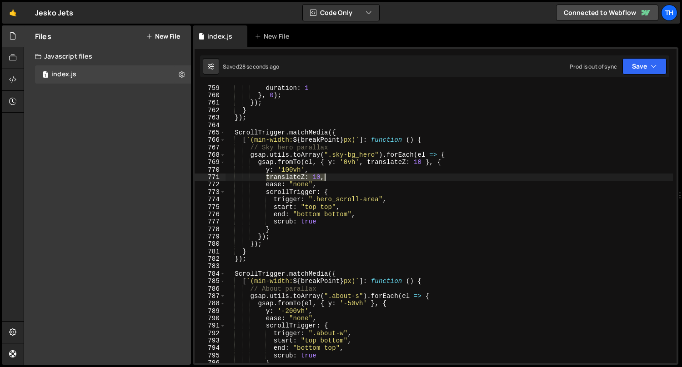
drag, startPoint x: 265, startPoint y: 177, endPoint x: 331, endPoint y: 174, distance: 65.5
click at [331, 174] on div "duration : 1 } , 0 ) ; }) ; } }) ; ScrollTrigger . matchMedia ({ [ ` (min-width…" at bounding box center [449, 231] width 448 height 293
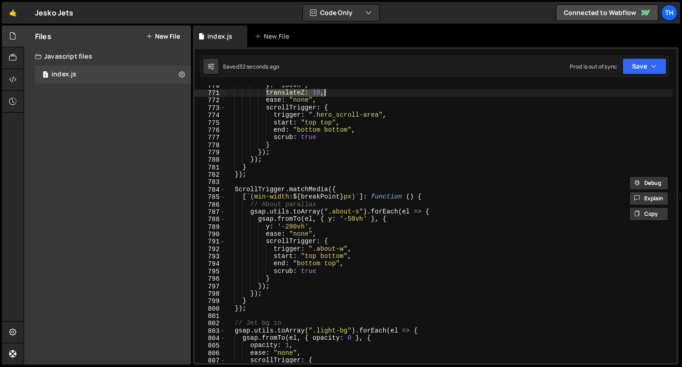
click at [298, 238] on div "y : '100vh' , translateZ : 10 , ease : "none" , scrollTrigger : { trigger : ".h…" at bounding box center [449, 228] width 448 height 293
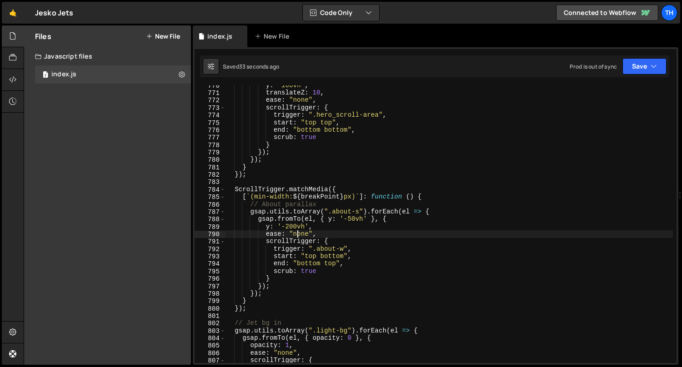
click at [322, 227] on div "y : '100vh' , translateZ : 10 , ease : "none" , scrollTrigger : { trigger : ".h…" at bounding box center [449, 228] width 448 height 293
type textarea "y: '-200vh',"
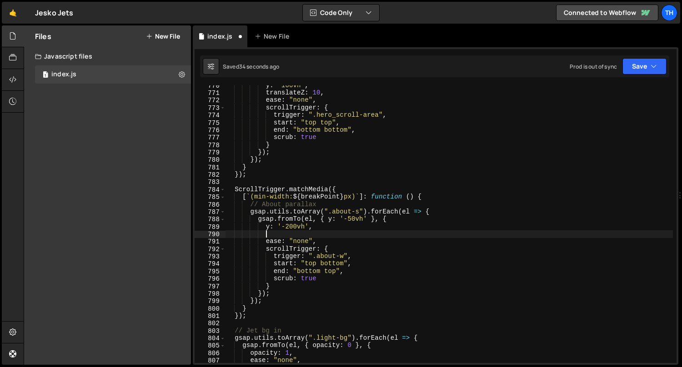
scroll to position [0, 2]
paste textarea "translateZ: 10,"
click at [367, 220] on div "y : '100vh' , translateZ : 10 , ease : "none" , scrollTrigger : { trigger : ".h…" at bounding box center [449, 228] width 448 height 293
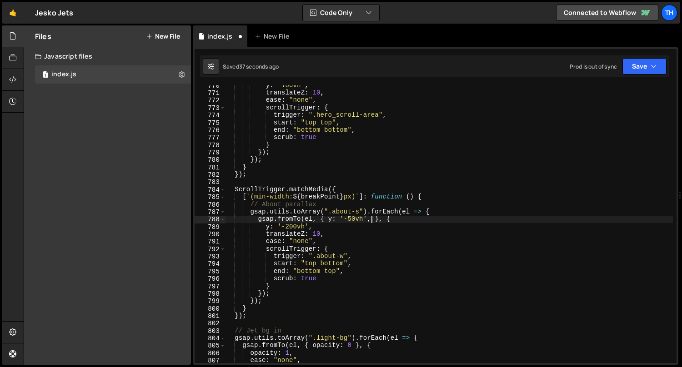
scroll to position [0, 10]
paste textarea "translateZ: 10,"
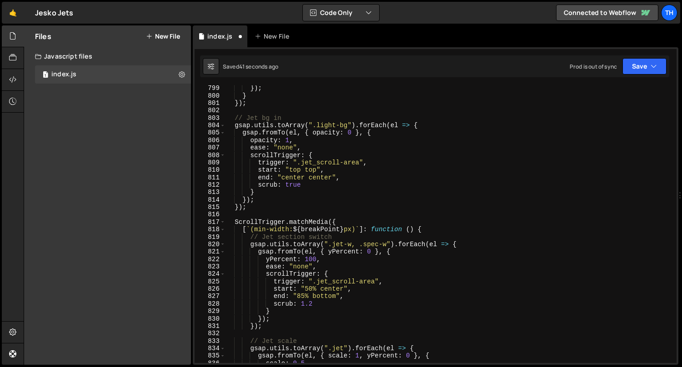
scroll to position [5463, 0]
click at [354, 130] on div "}) ; } }) ; // Jet bg in gsap . utils . toArray ( ".light-bg" ) . forEach ( el …" at bounding box center [449, 231] width 448 height 293
paste textarea "translateZ: 10,"
click at [347, 146] on div "}) ; } }) ; // Jet bg in gsap . utils . toArray ( ".light-bg" ) . forEach ( el …" at bounding box center [449, 231] width 448 height 293
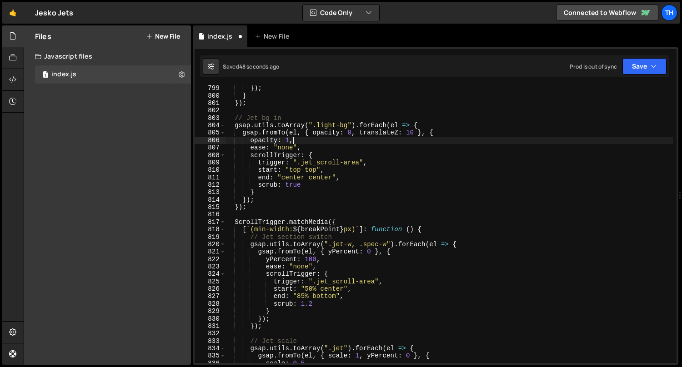
click at [350, 141] on div "}) ; } }) ; // Jet bg in gsap . utils . toArray ( ".light-bg" ) . forEach ( el …" at bounding box center [449, 231] width 448 height 293
type textarea "opacity: 1,"
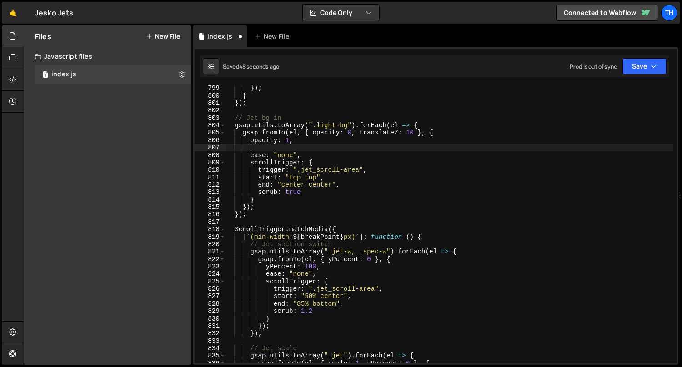
scroll to position [0, 1]
paste textarea "translateZ: 10,"
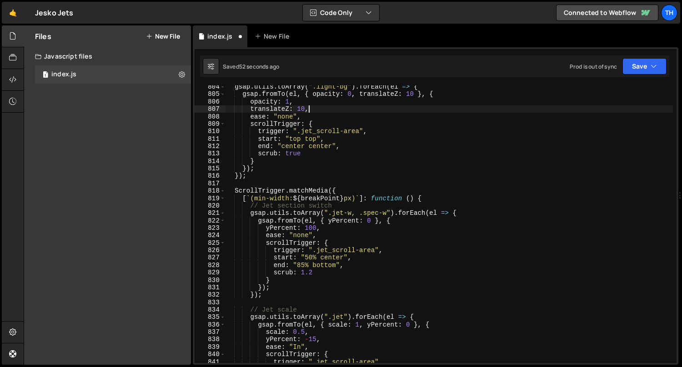
scroll to position [5519, 0]
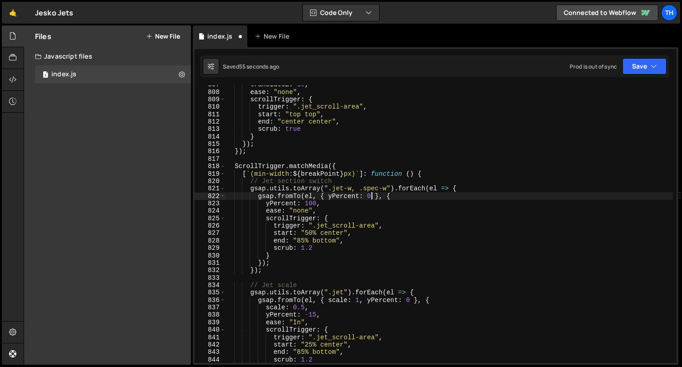
click at [372, 193] on div "translateZ : 10 , ease : "none" , scrollTrigger : { trigger : ".jet_scroll-area…" at bounding box center [449, 227] width 448 height 293
paste textarea "translateZ: 10,"
click at [367, 203] on div "translateZ : 10 , ease : "none" , scrollTrigger : { trigger : ".jet_scroll-area…" at bounding box center [449, 227] width 448 height 293
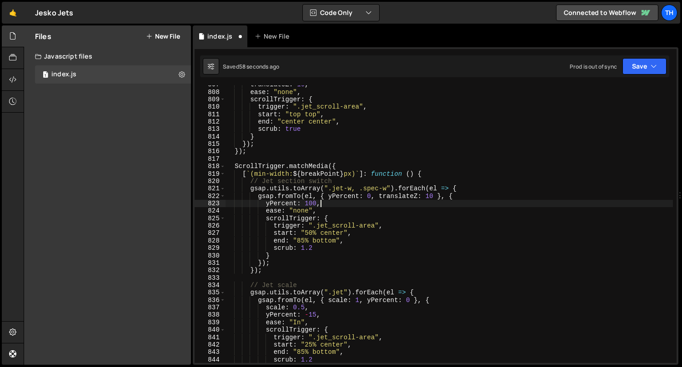
type textarea "yPercent: 100,"
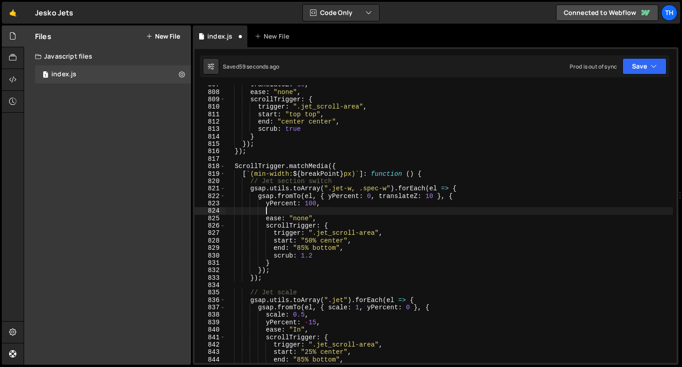
paste textarea "translateZ: 10,"
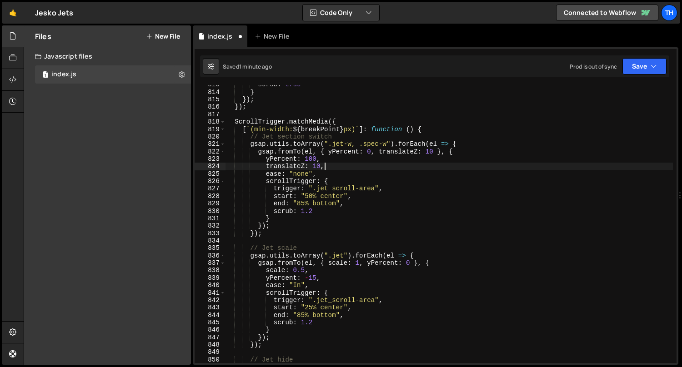
scroll to position [5583, 0]
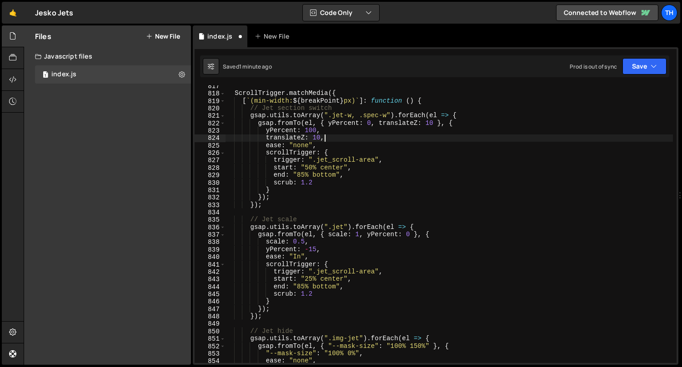
click at [413, 235] on div "ScrollTrigger . matchMedia ({ [ ` (min-width: ${ breakPoint } px) ` ] : functio…" at bounding box center [449, 228] width 448 height 293
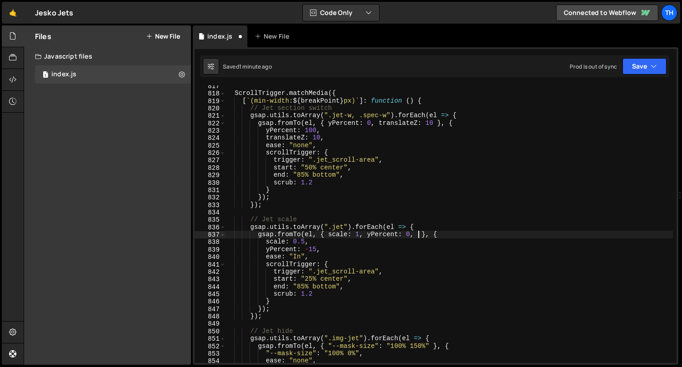
scroll to position [0, 13]
paste textarea "translateZ: 10,"
click at [333, 250] on div "ScrollTrigger . matchMedia ({ [ ` (min-width: ${ breakPoint } px) ` ] : functio…" at bounding box center [449, 228] width 448 height 293
type textarea "yPercent: -15,"
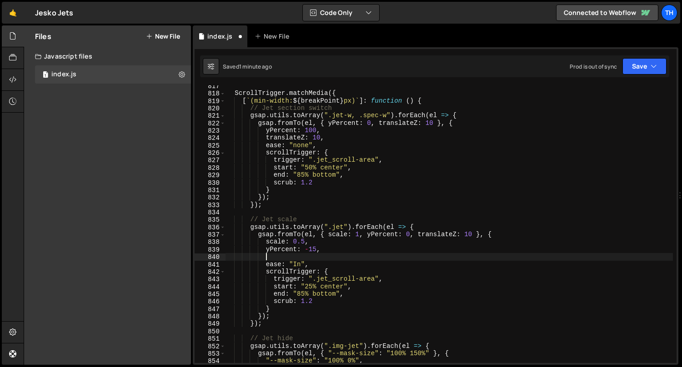
scroll to position [0, 2]
paste textarea "translateZ: 10,"
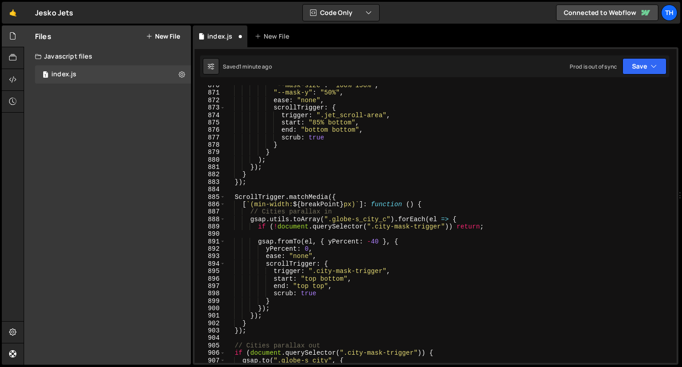
scroll to position [5965, 0]
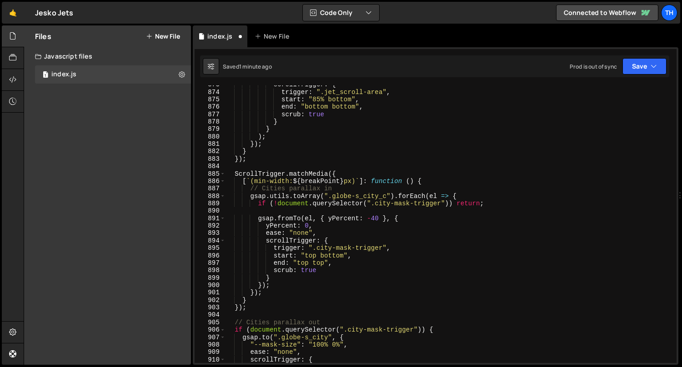
click at [377, 217] on div "scrollTrigger : { trigger : ".jet_scroll-area" , start : "85% bottom" , end : "…" at bounding box center [449, 227] width 448 height 293
paste textarea "translateZ: 10,"
click at [348, 222] on div "scrollTrigger : { trigger : ".jet_scroll-area" , start : "85% bottom" , end : "…" at bounding box center [449, 227] width 448 height 293
type textarea "yPercent: 0,"
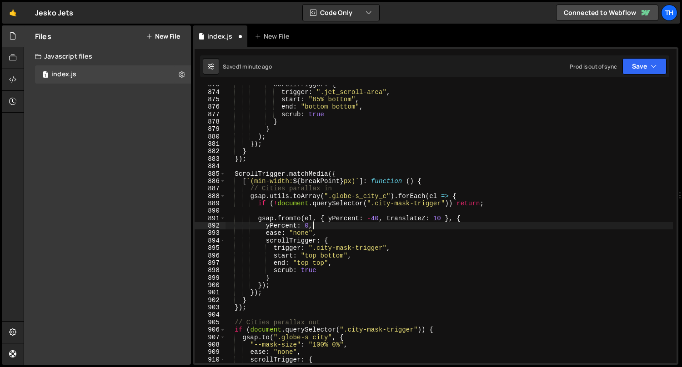
scroll to position [0, 2]
paste textarea "translateZ: 10,"
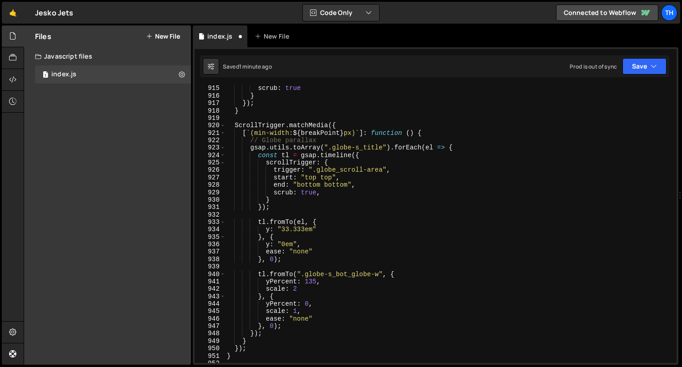
scroll to position [6245, 0]
drag, startPoint x: 323, startPoint y: 166, endPoint x: 373, endPoint y: 169, distance: 50.0
click at [373, 169] on div "scrub : true } }) ; } ScrollTrigger . matchMedia ({ [ ` (min-width: ${ breakPoi…" at bounding box center [449, 231] width 448 height 293
click at [326, 179] on div "scrub : true } }) ; } ScrollTrigger . matchMedia ({ [ ` (min-width: ${ breakPoi…" at bounding box center [449, 231] width 448 height 293
click at [323, 288] on div "scrub : true } }) ; } ScrollTrigger . matchMedia ({ [ ` (min-width: ${ breakPoi…" at bounding box center [449, 231] width 448 height 293
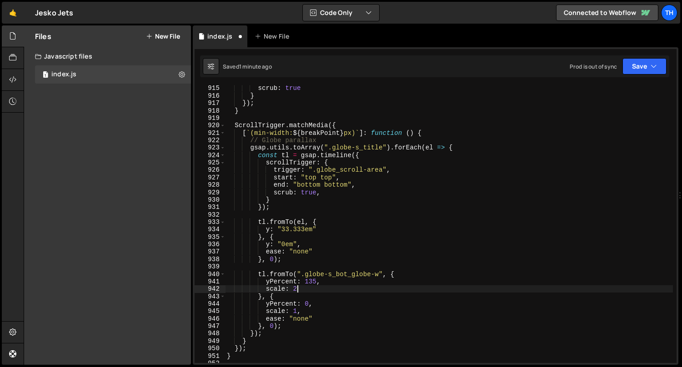
type textarea "scale: 2,"
paste textarea "translateZ: 10,"
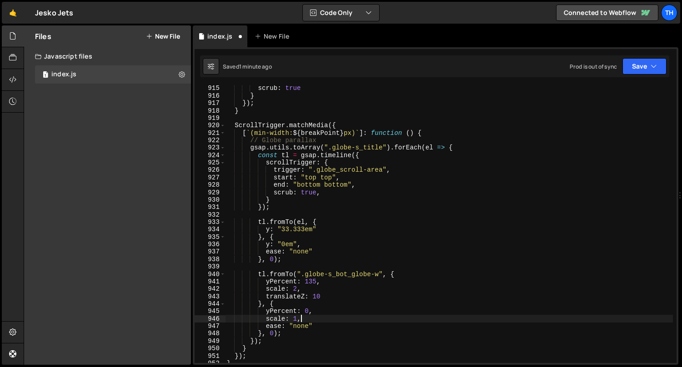
click at [318, 322] on div "scrub : true } }) ; } ScrollTrigger . matchMedia ({ [ ` (min-width: ${ breakPoi…" at bounding box center [449, 231] width 448 height 293
type textarea "scale: 1,"
paste textarea "translateZ: 10,"
type textarea "translateZ: 10,"
click at [645, 75] on div "Saved 2 minutes ago Prod is out of sync Upgrade to Edit Save Save to Staging S …" at bounding box center [434, 66] width 469 height 22
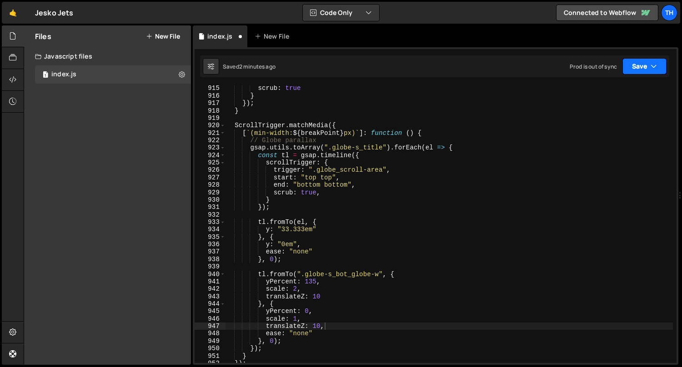
click at [645, 71] on button "Save" at bounding box center [644, 66] width 44 height 16
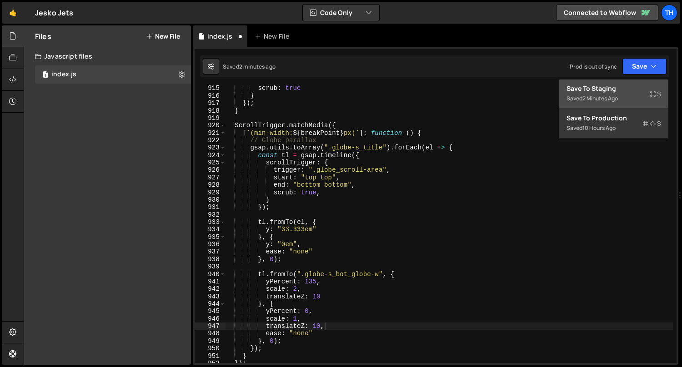
click at [628, 95] on div "Saved 2 minutes ago" at bounding box center [613, 98] width 95 height 11
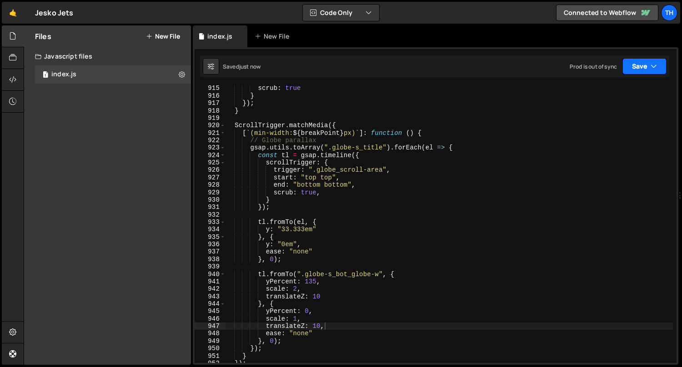
click at [646, 66] on button "Save" at bounding box center [644, 66] width 44 height 16
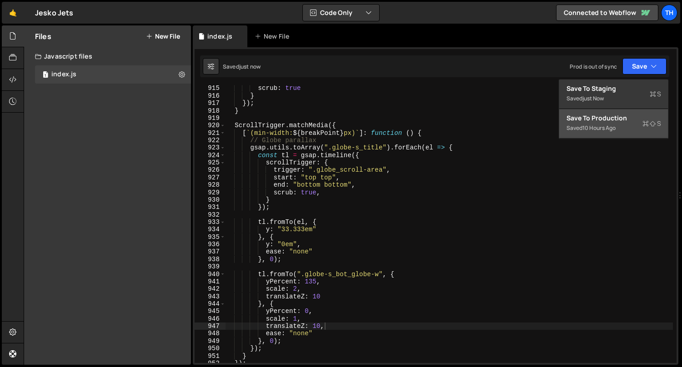
click at [613, 119] on div "Save to Production S" at bounding box center [613, 118] width 95 height 9
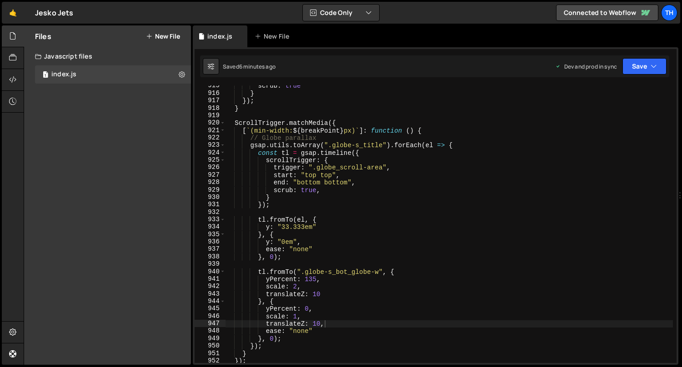
scroll to position [6341, 0]
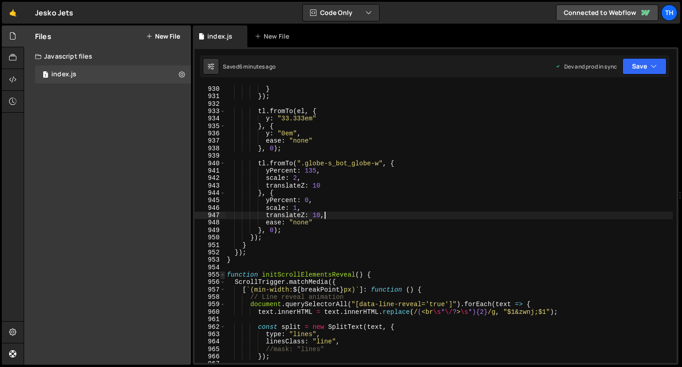
click at [224, 274] on span at bounding box center [222, 274] width 5 height 7
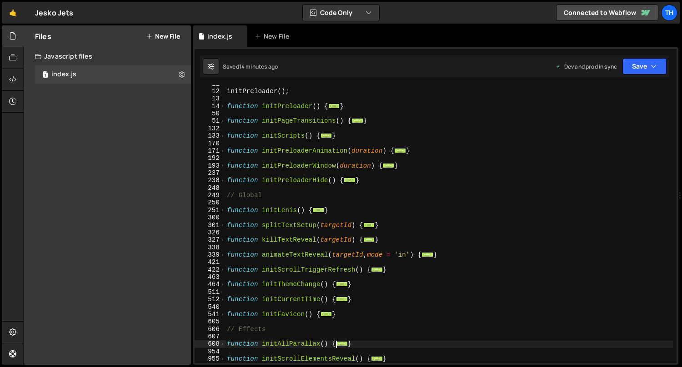
scroll to position [0, 0]
